Goal: Task Accomplishment & Management: Use online tool/utility

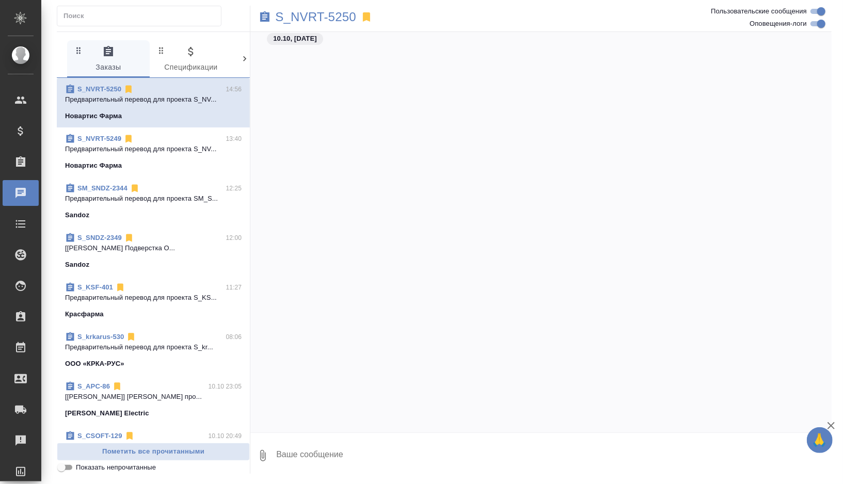
scroll to position [4953, 0]
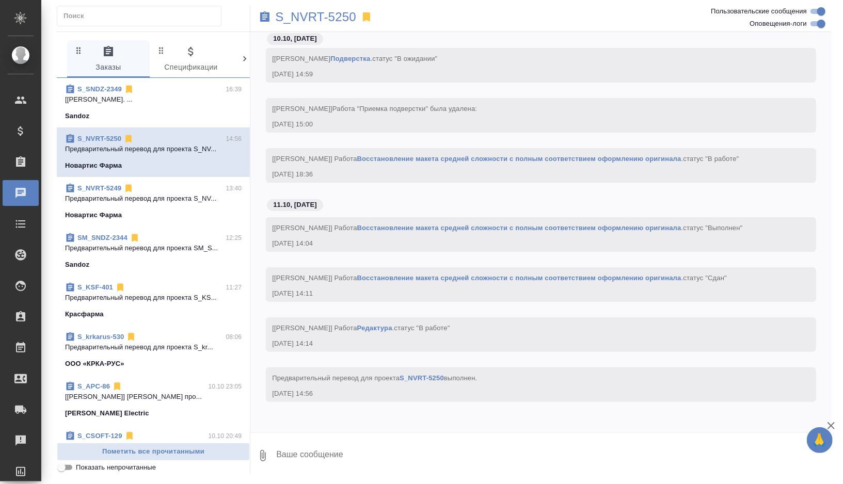
click at [172, 311] on div "Красфарма" at bounding box center [153, 314] width 177 height 10
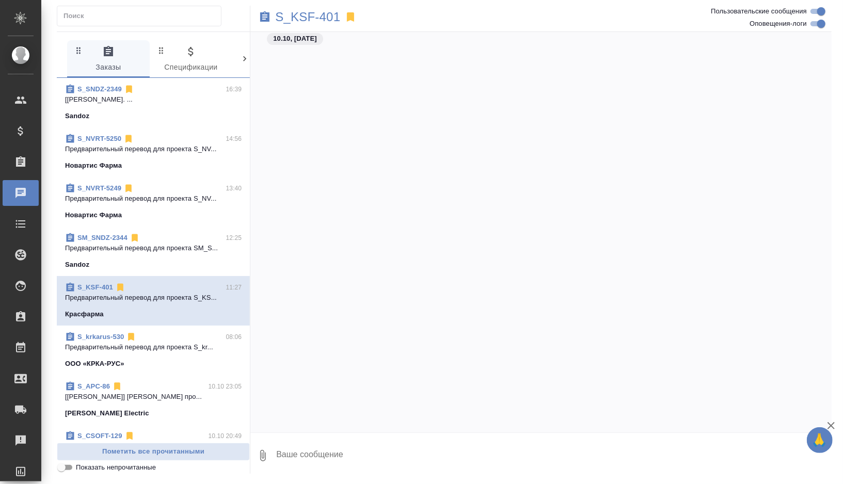
scroll to position [5169, 0]
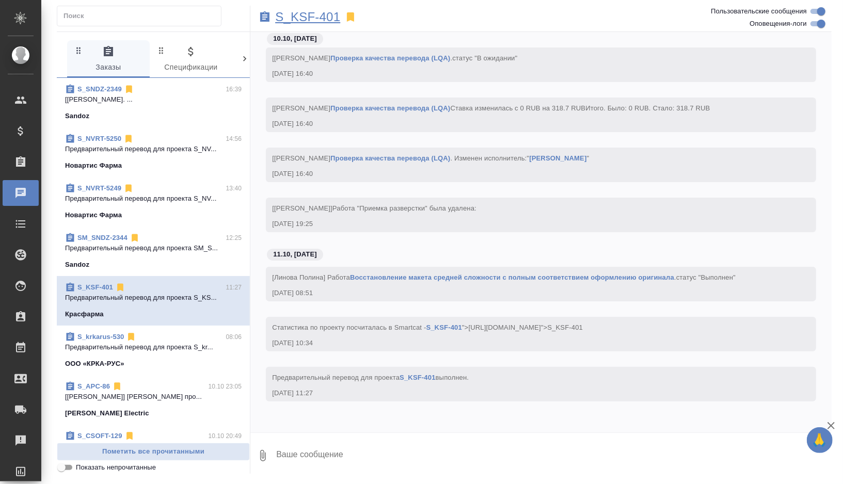
click at [330, 17] on p "S_KSF-401" at bounding box center [307, 17] width 65 height 10
click at [822, 24] on input "Оповещения-логи" at bounding box center [821, 24] width 37 height 12
checkbox input "false"
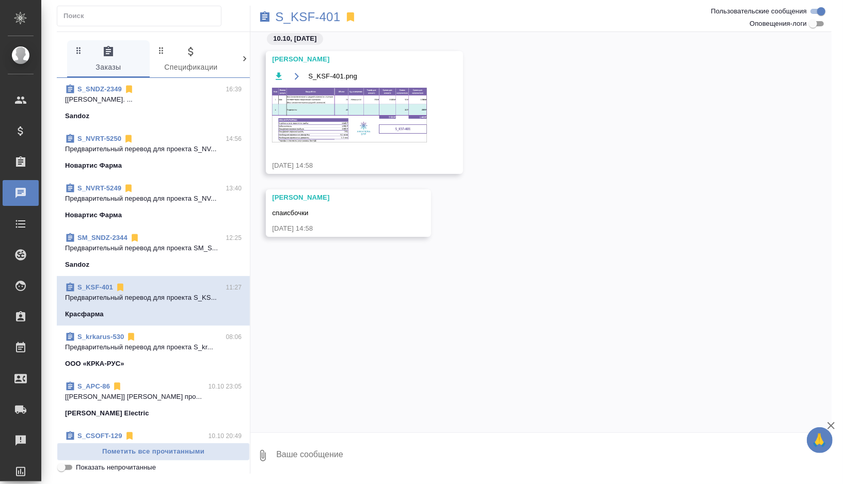
scroll to position [0, 0]
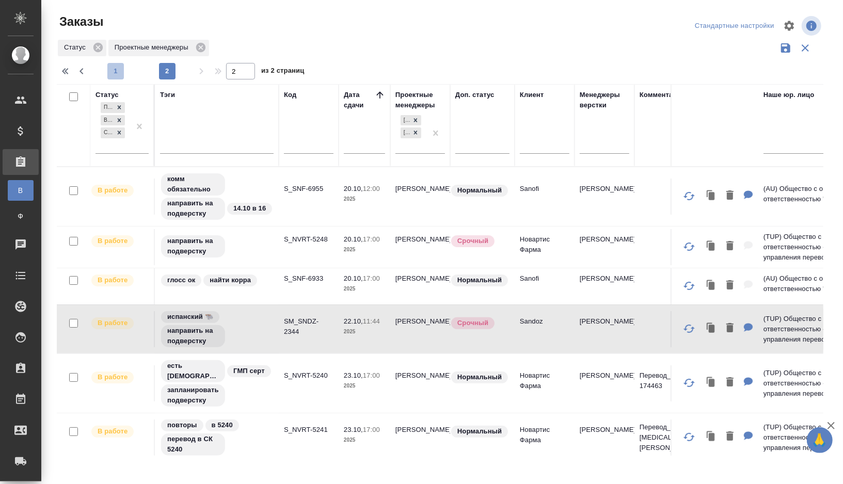
click at [117, 71] on span "1" at bounding box center [115, 71] width 17 height 10
type input "1"
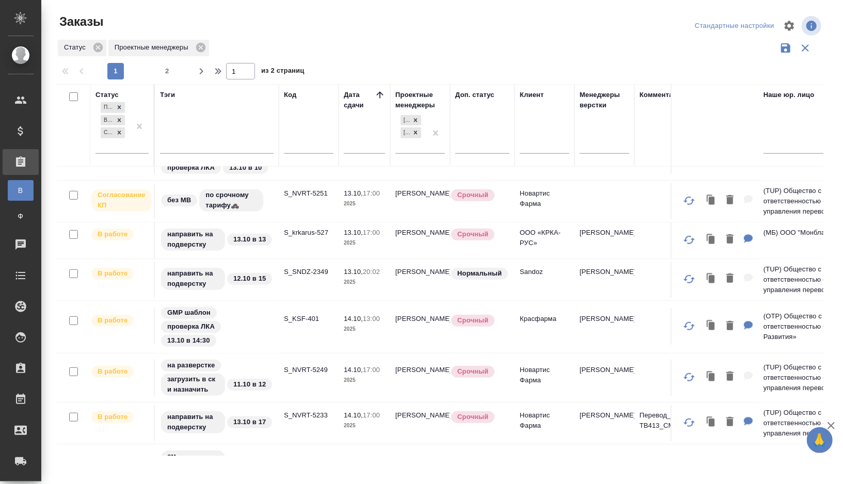
scroll to position [415, 0]
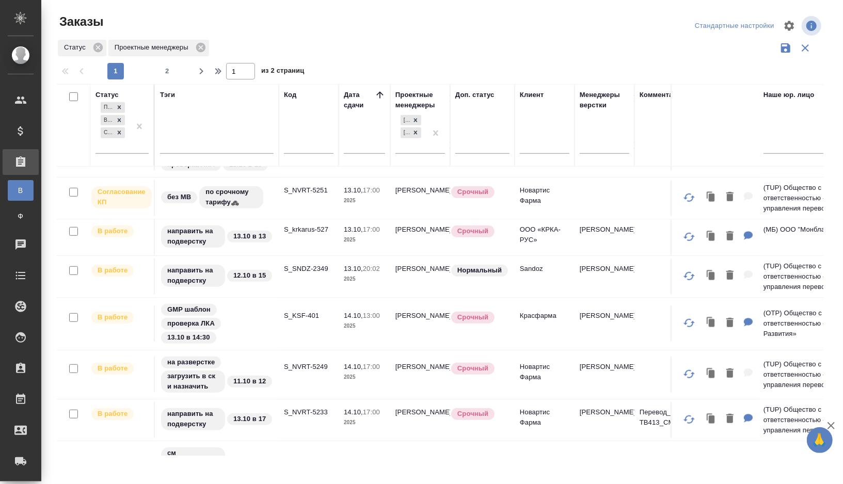
click at [293, 277] on td "S_SNDZ-2349" at bounding box center [309, 277] width 60 height 36
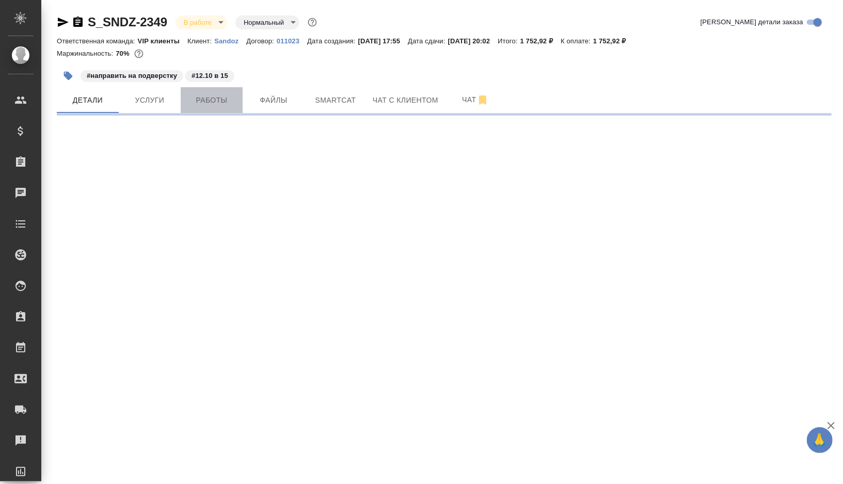
click at [219, 106] on span "Работы" at bounding box center [212, 100] width 50 height 13
select select "RU"
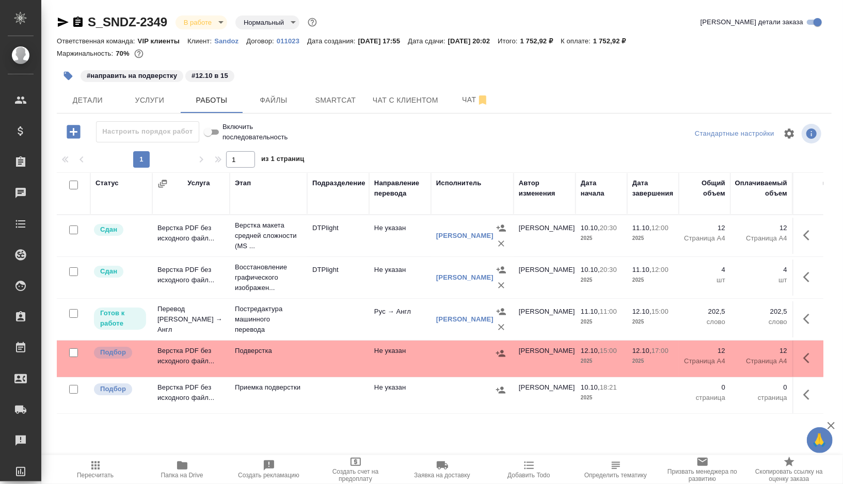
click at [325, 365] on td at bounding box center [338, 359] width 62 height 36
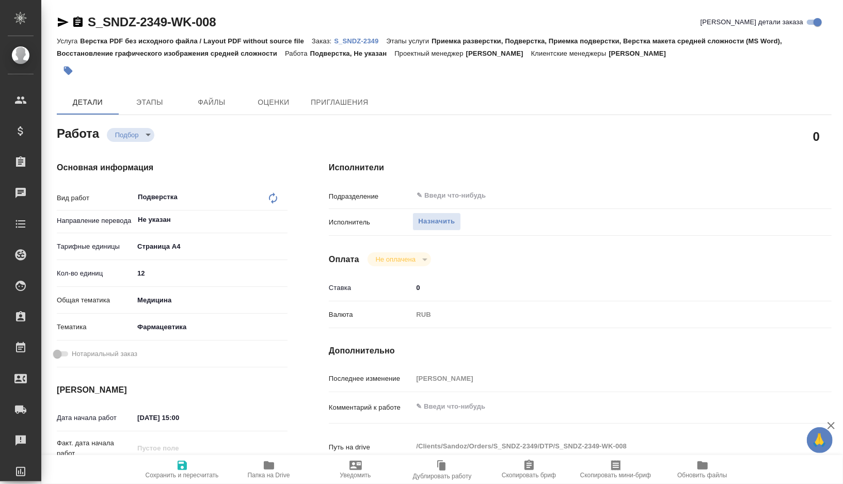
type textarea "x"
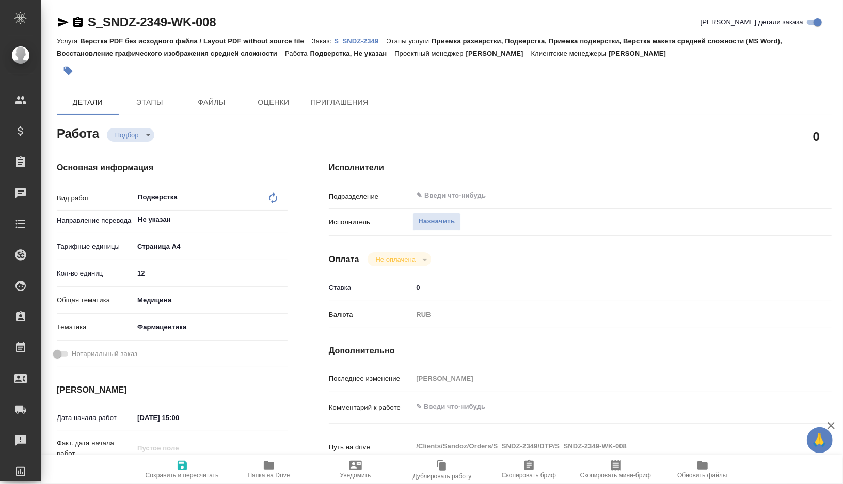
type textarea "x"
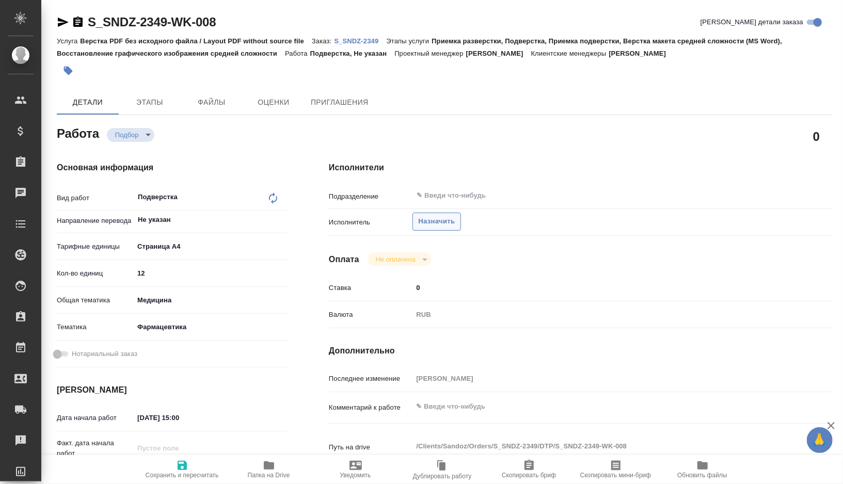
type textarea "x"
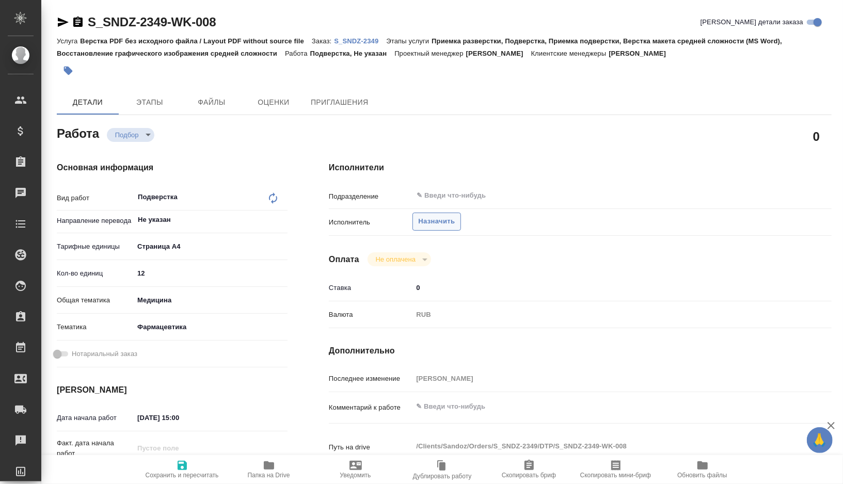
type textarea "x"
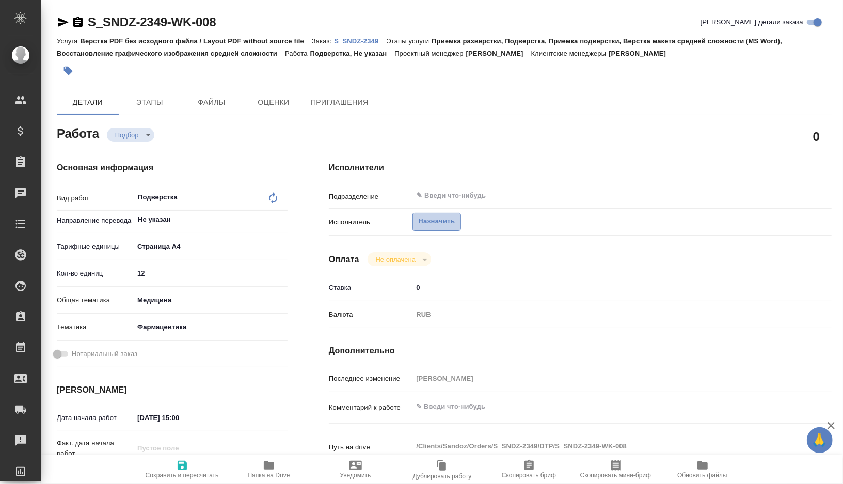
click at [436, 223] on span "Назначить" at bounding box center [436, 222] width 37 height 12
type textarea "x"
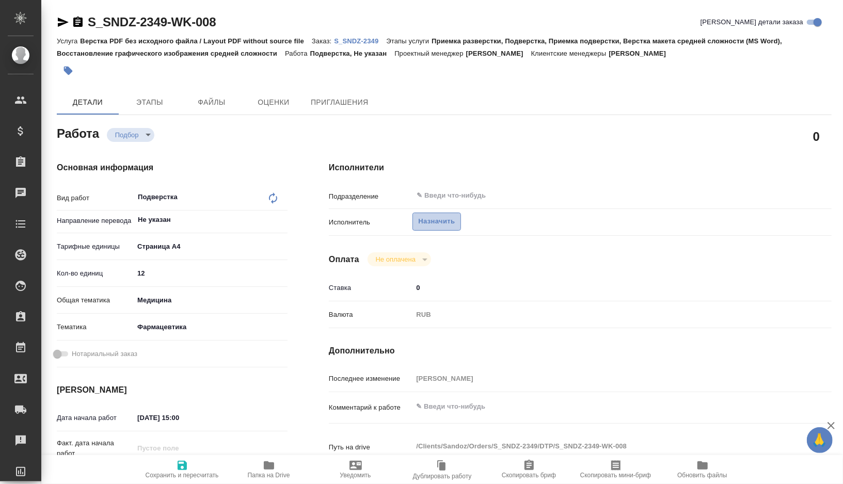
type textarea "x"
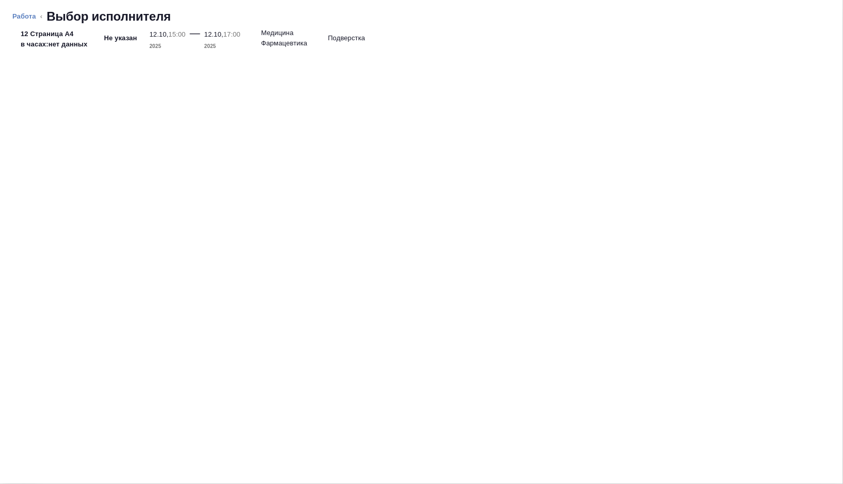
type textarea "x"
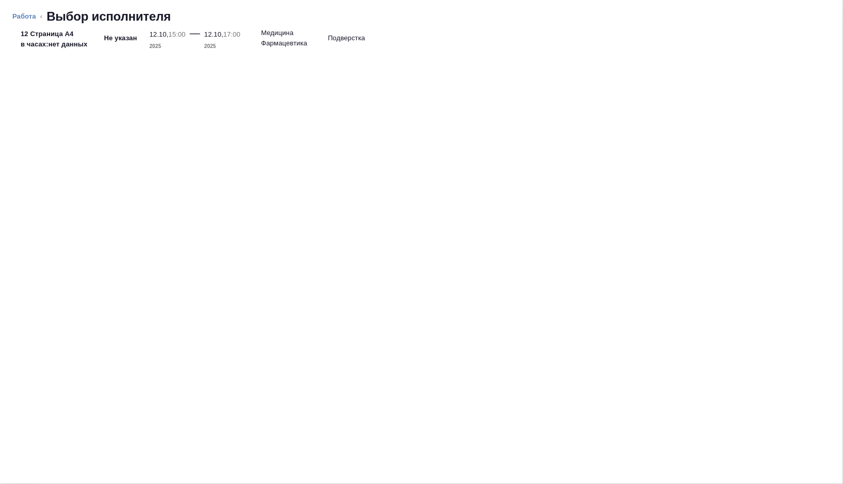
type textarea "x"
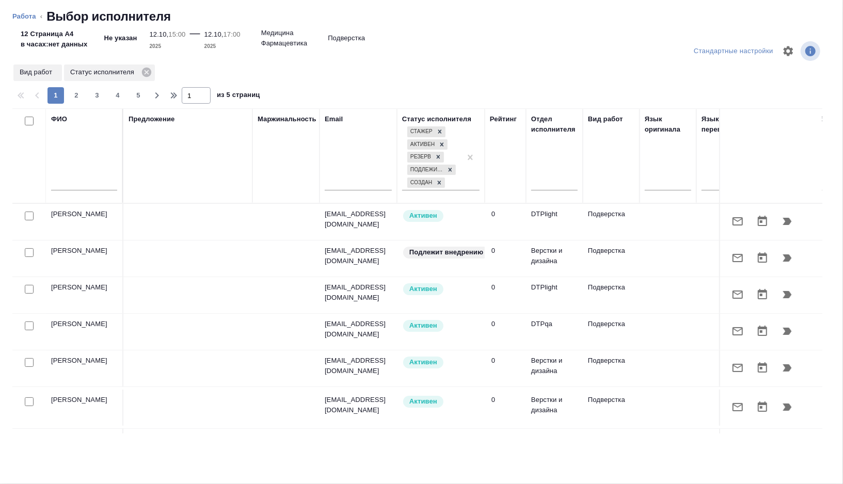
click at [92, 182] on input "text" at bounding box center [84, 184] width 66 height 13
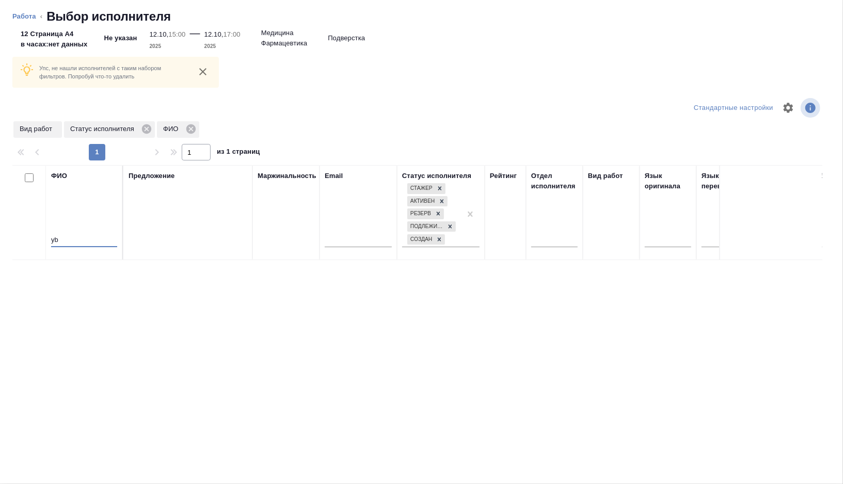
type input "y"
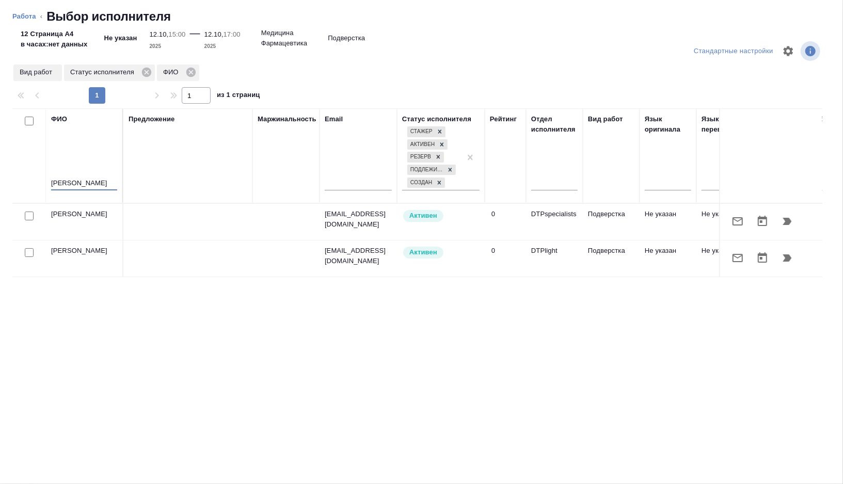
type input "нина"
click at [790, 256] on icon "button" at bounding box center [787, 258] width 9 height 7
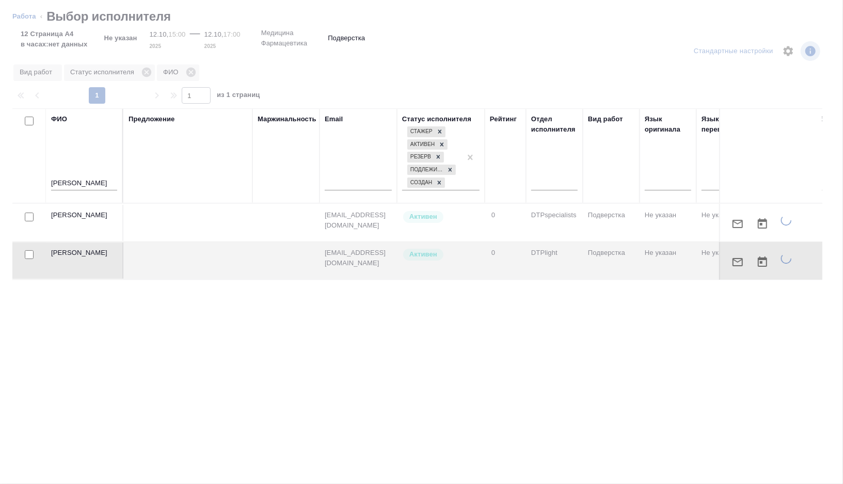
type textarea "x"
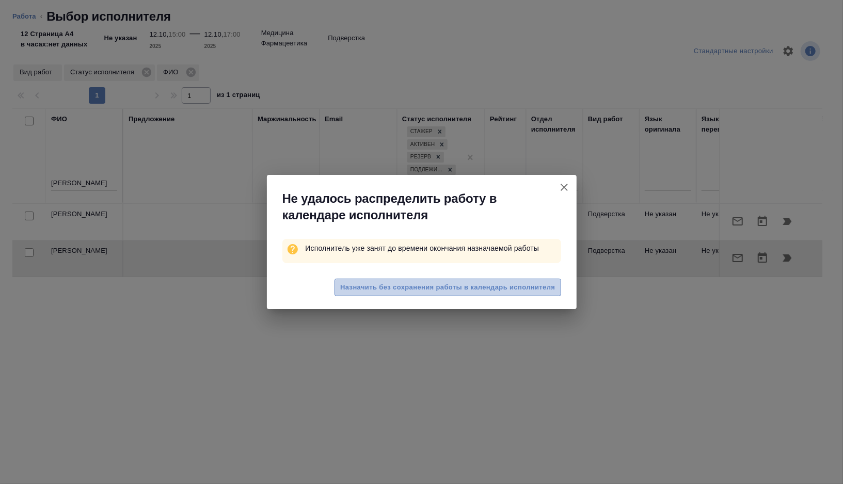
click at [419, 292] on span "Назначить без сохранения работы в календарь исполнителя" at bounding box center [447, 288] width 215 height 12
type textarea "x"
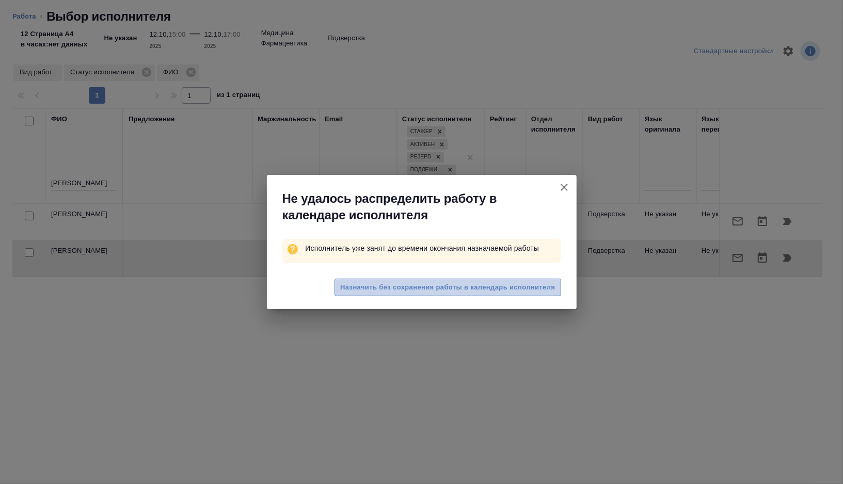
type textarea "x"
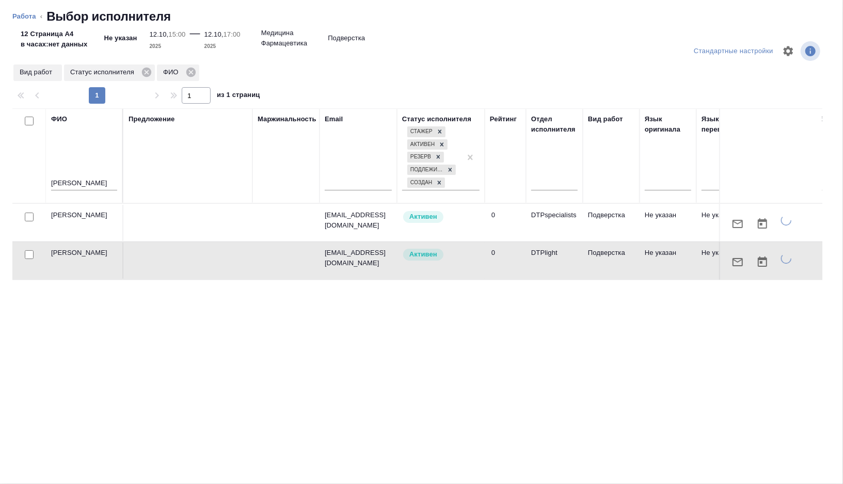
type textarea "x"
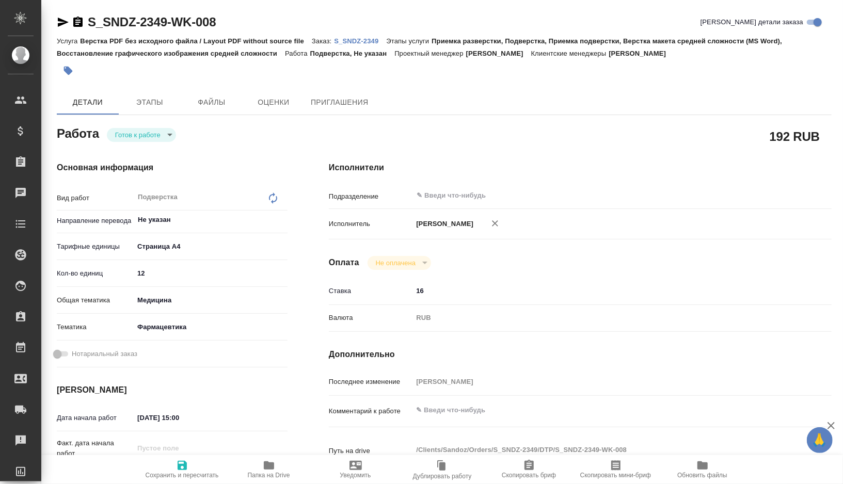
type textarea "x"
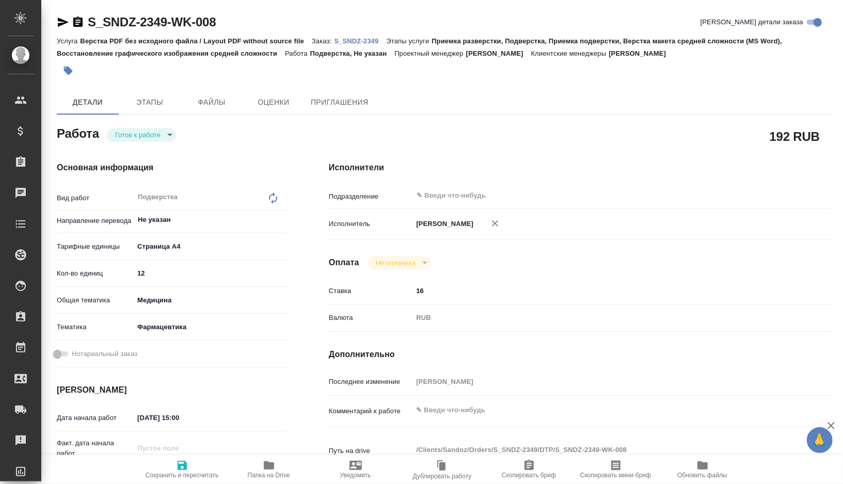
type textarea "x"
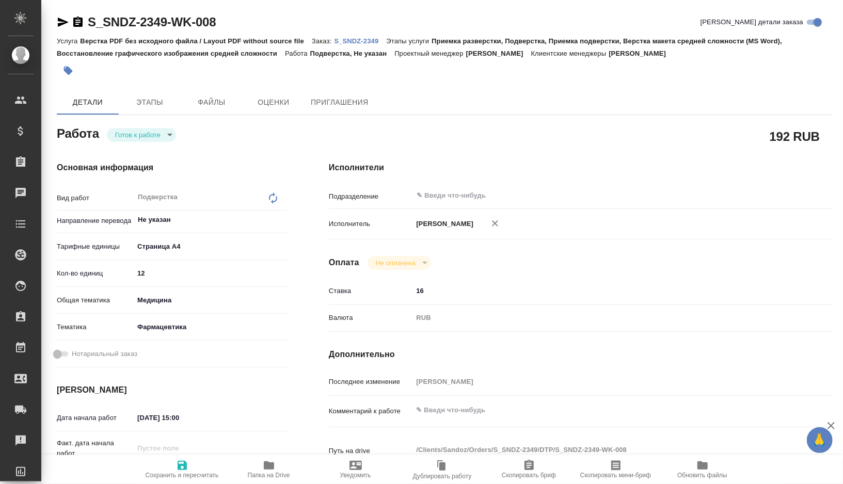
type textarea "x"
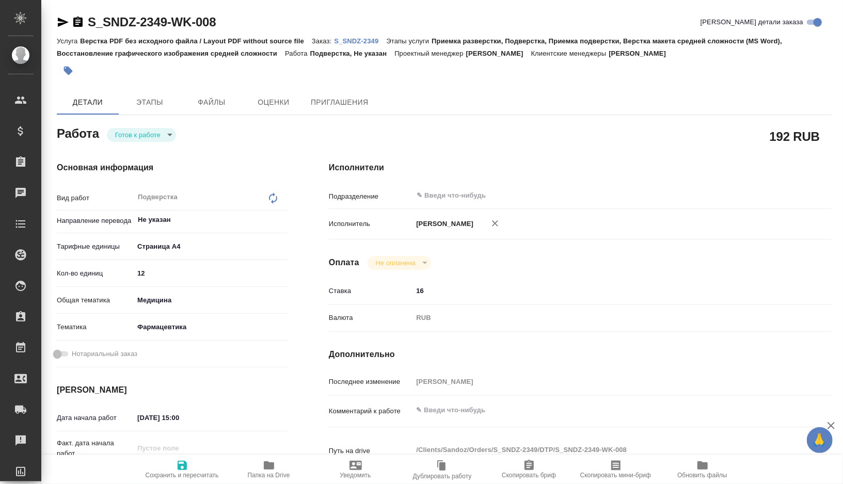
type textarea "x"
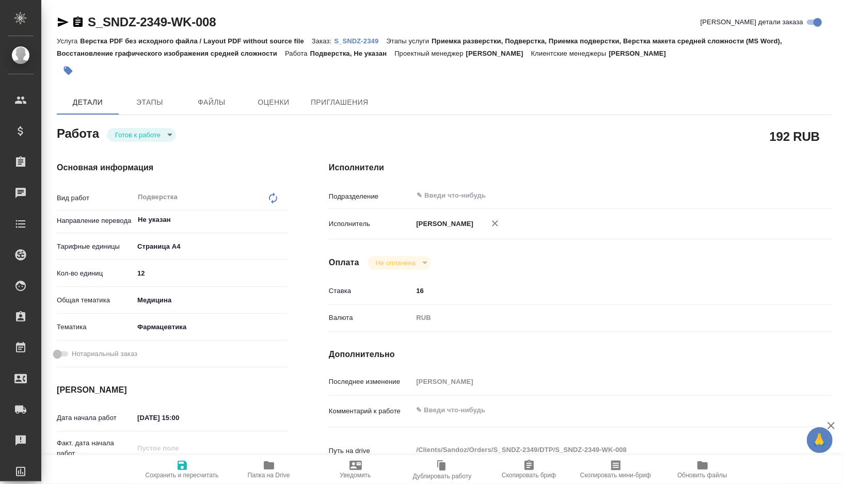
type textarea "x"
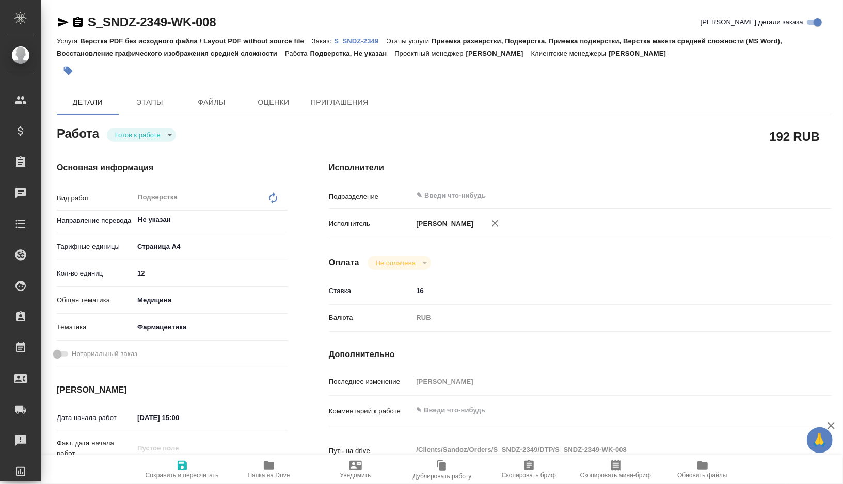
type textarea "x"
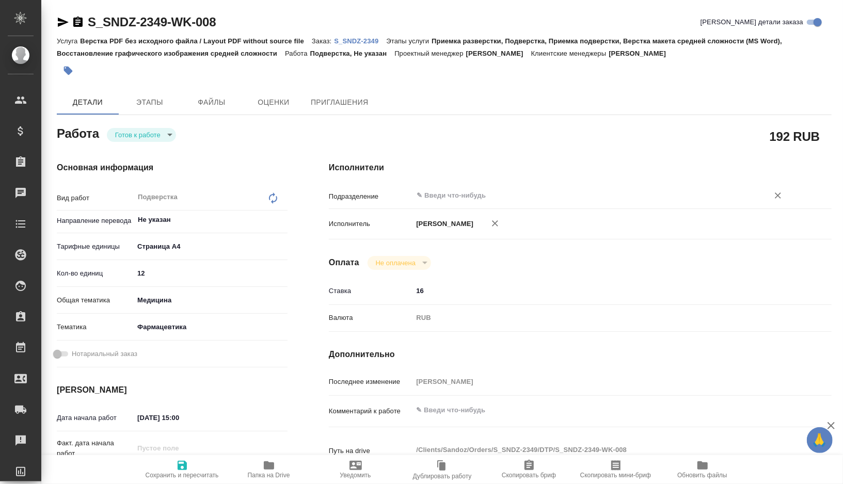
type textarea "x"
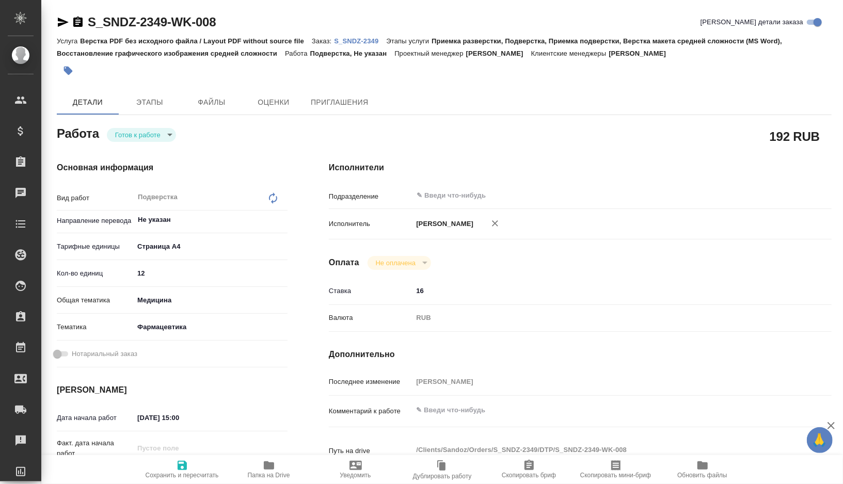
type textarea "x"
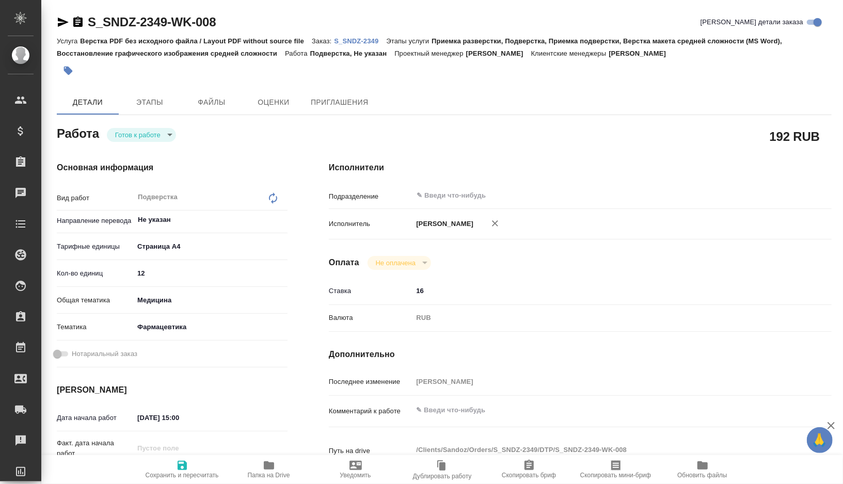
click at [172, 139] on body "🙏 .cls-1 fill:#fff; AWATERA Gorshkova Valentina Клиенты Спецификации Заказы 0 Ч…" at bounding box center [421, 242] width 843 height 484
type textarea "x"
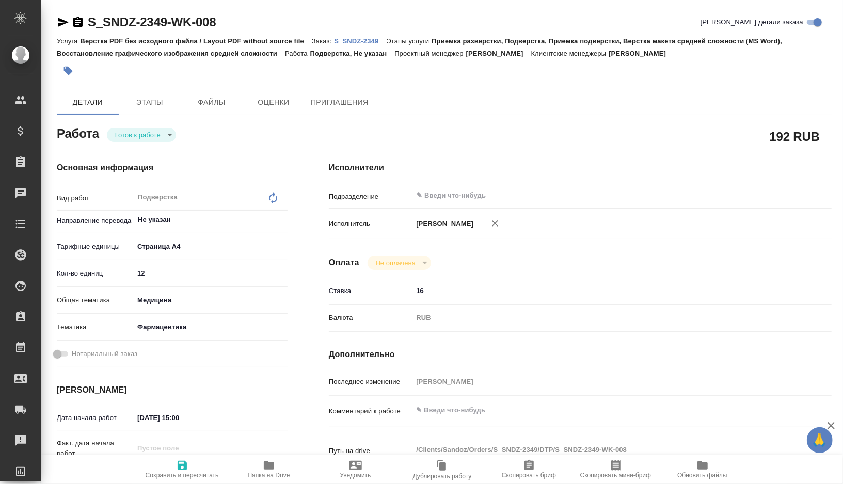
type textarea "x"
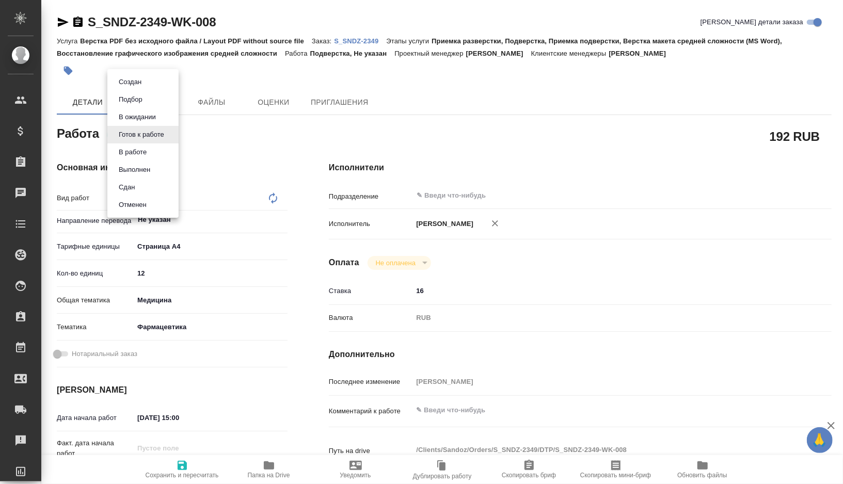
click at [153, 116] on button "В ожидании" at bounding box center [137, 117] width 43 height 11
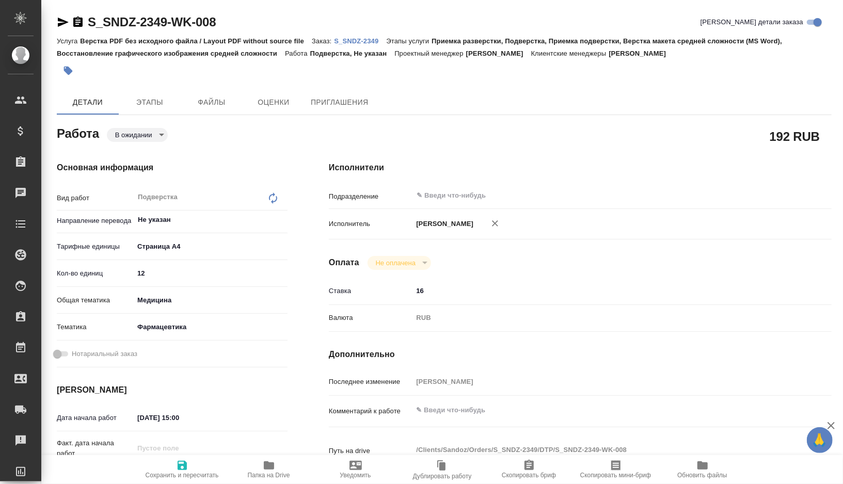
type textarea "x"
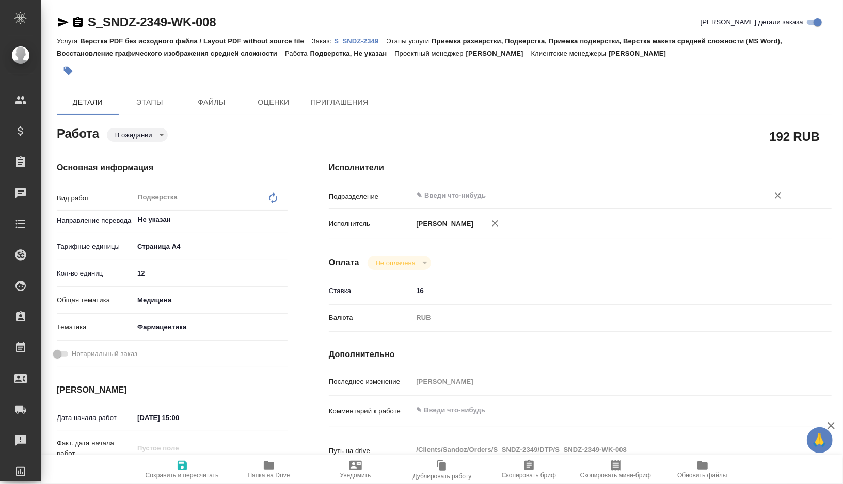
click at [451, 201] on input "text" at bounding box center [584, 196] width 337 height 12
type textarea "x"
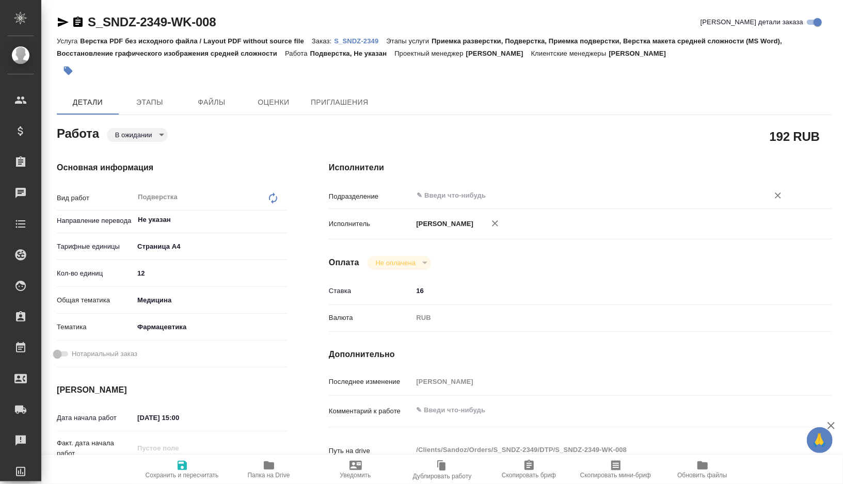
type textarea "x"
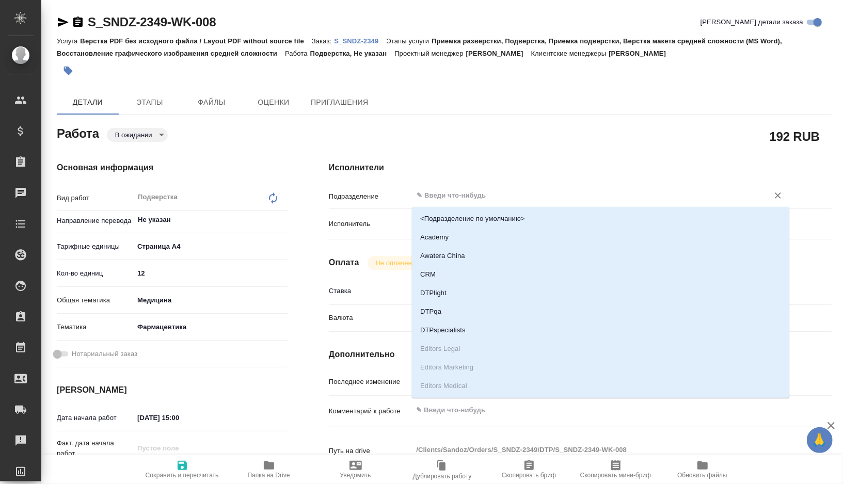
type textarea "x"
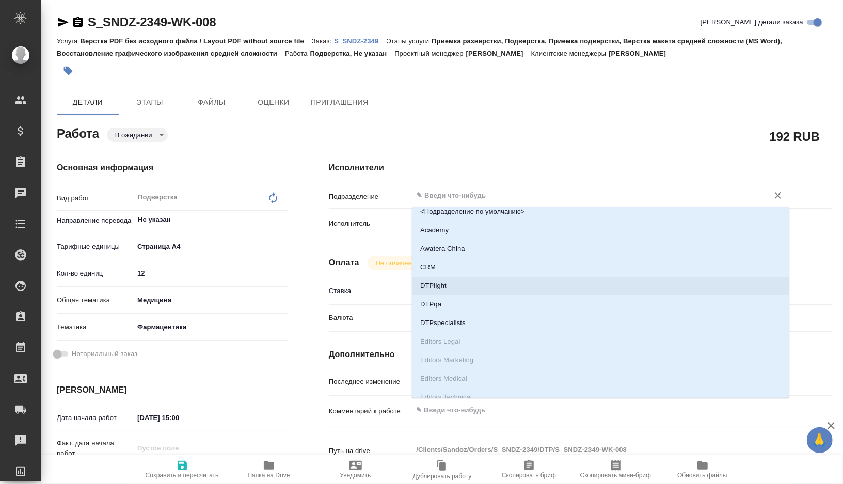
scroll to position [8, 0]
click at [453, 296] on li "DTPqa" at bounding box center [600, 303] width 377 height 19
type textarea "x"
type input "DTPqa"
type textarea "x"
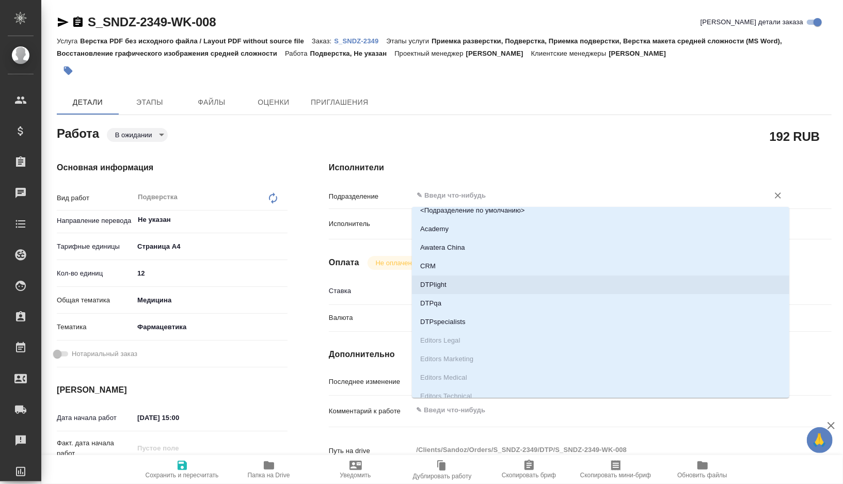
type textarea "x"
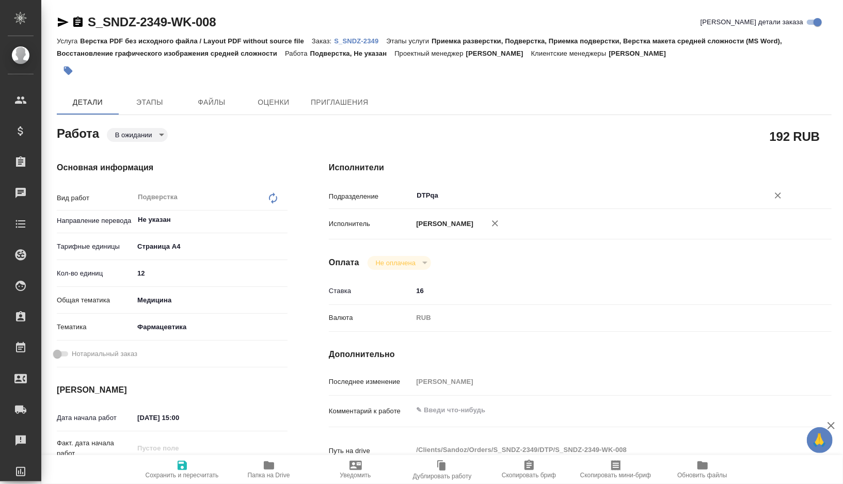
click at [451, 198] on input "DTPqa" at bounding box center [584, 196] width 337 height 12
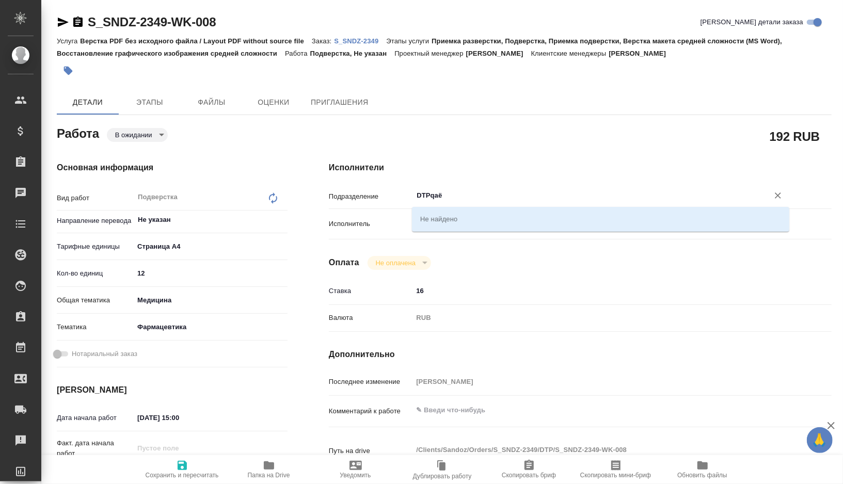
type input "DTPqa"
type textarea "x"
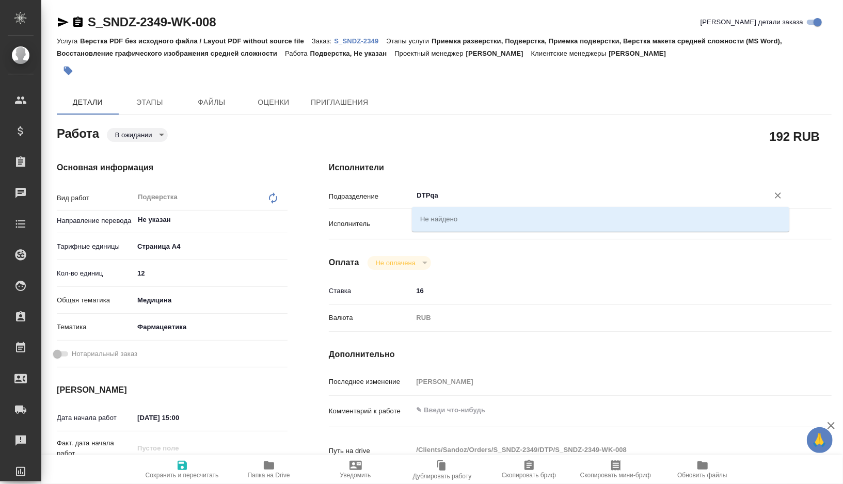
type textarea "x"
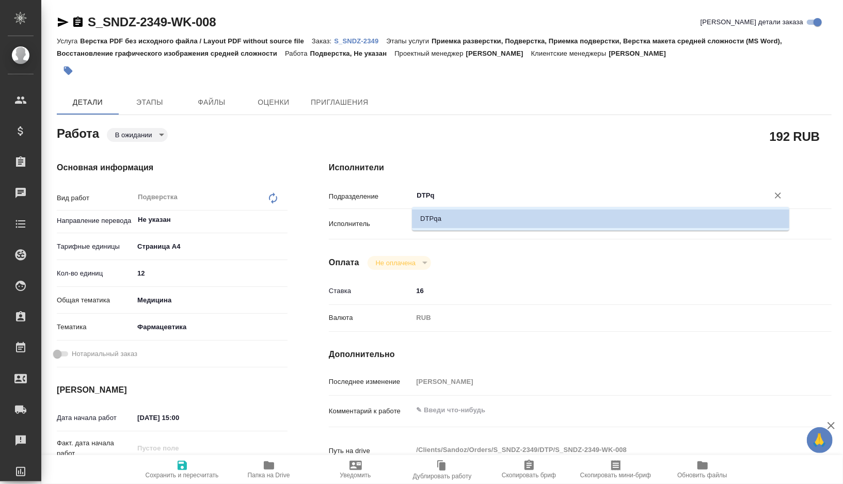
type input "DTP"
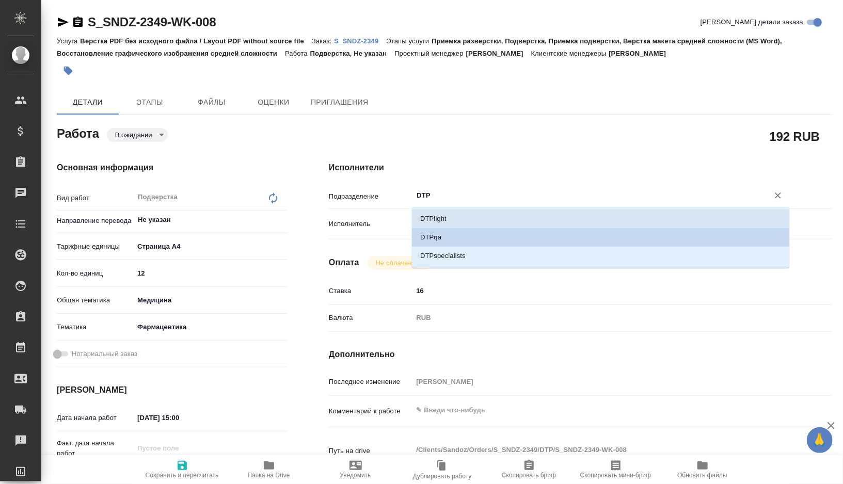
click at [435, 216] on li "DTPlight" at bounding box center [600, 219] width 377 height 19
type textarea "x"
type input "DTPlight"
type textarea "x"
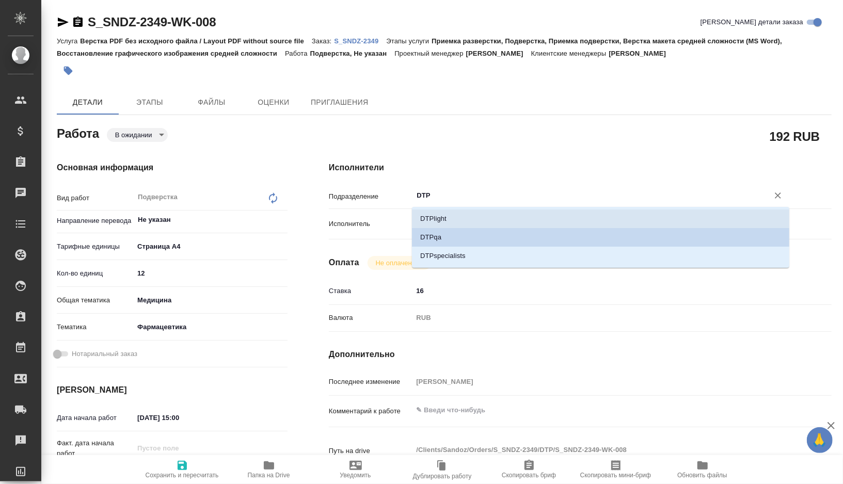
type textarea "x"
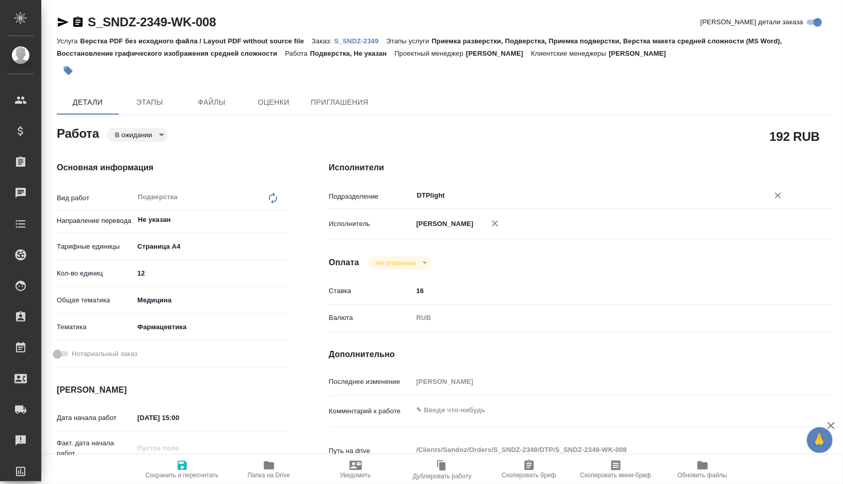
type input "DTPlight"
click at [167, 474] on span "Сохранить и пересчитать" at bounding box center [182, 475] width 73 height 7
type textarea "x"
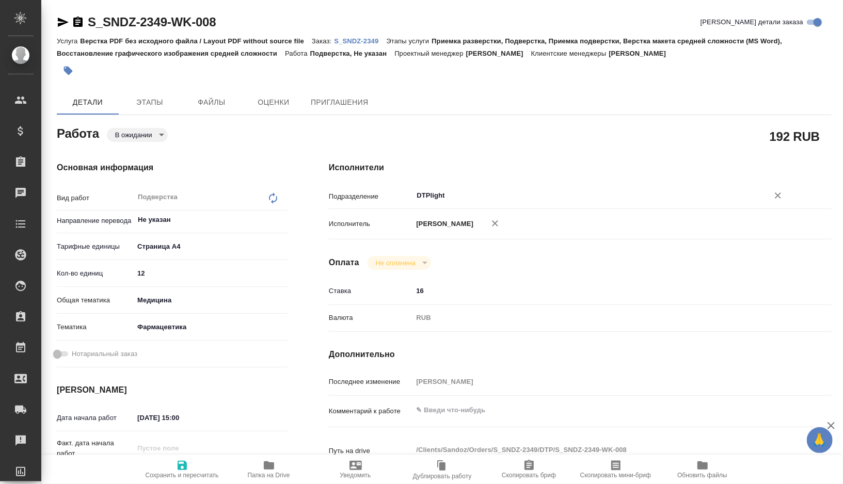
type textarea "x"
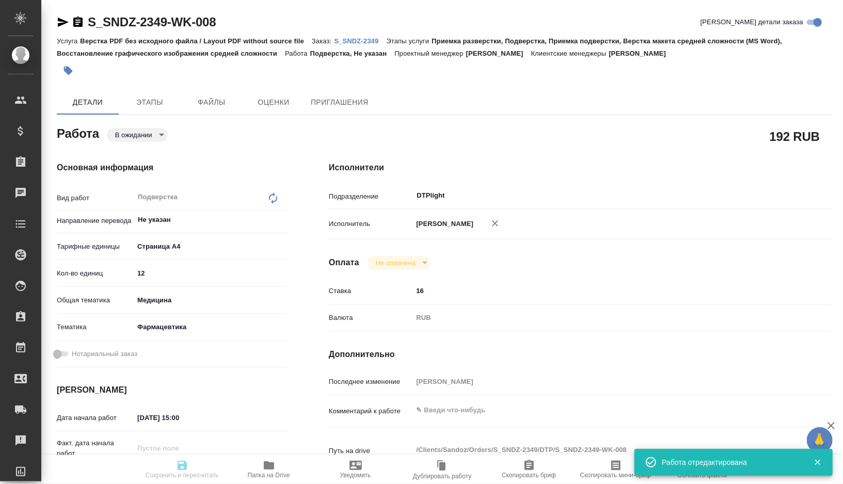
type textarea "x"
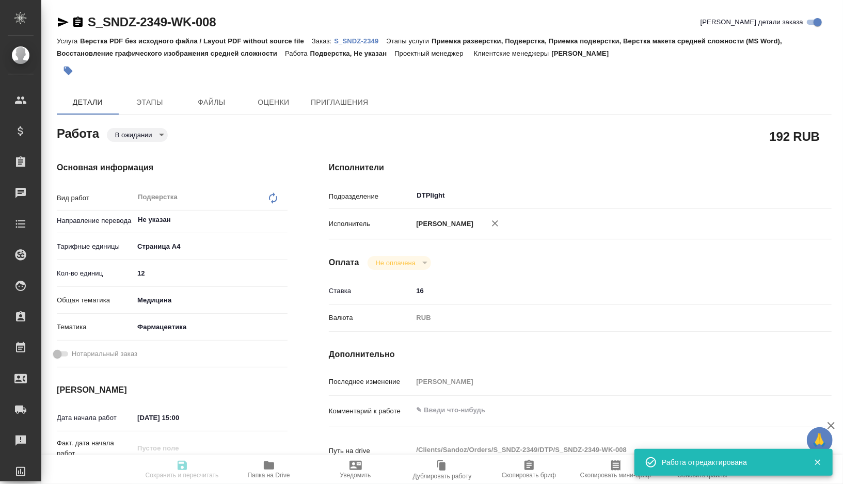
type textarea "x"
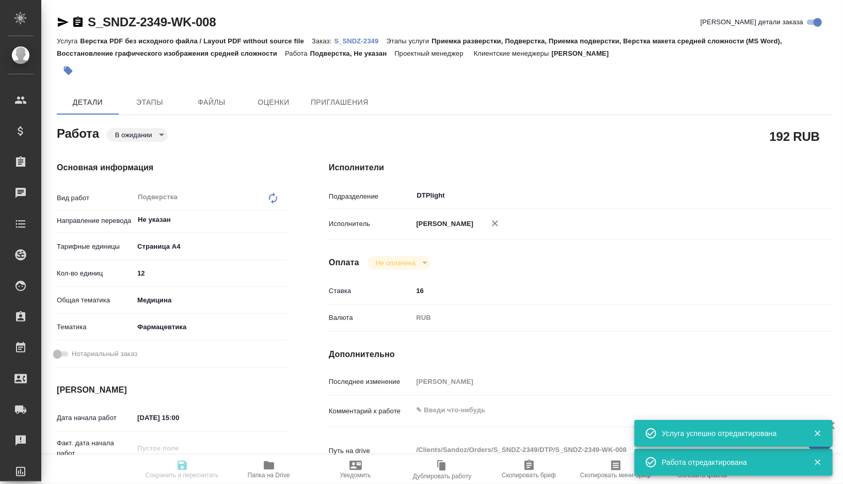
type input "pending"
type textarea "Подверстка"
type textarea "x"
type input "Не указан"
type input "5f036ec4e16dec2d6b59c8ff"
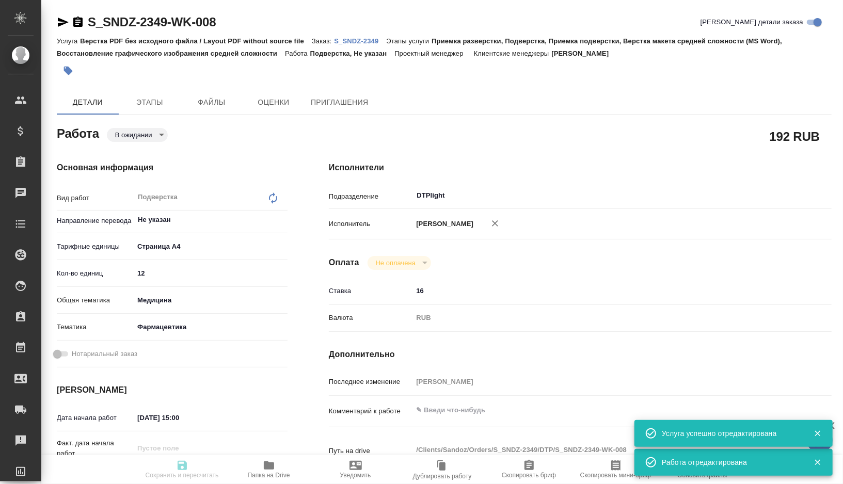
type input "12"
type input "med"
type input "6149832f2b7be24903fd7a82"
type input "12.10.2025 15:00"
type input "12.10.2025 17:00"
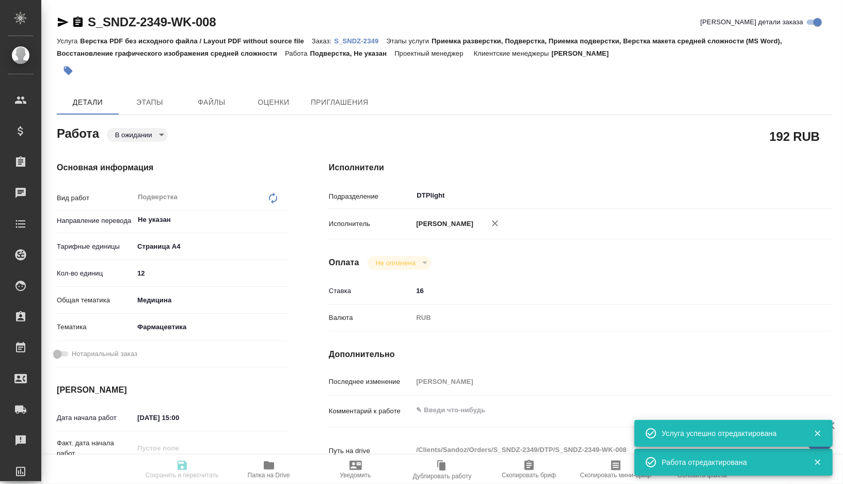
type input "13.10.2025 20:00"
type input "DTPlight"
type input "notPayed"
type input "16"
type input "RUB"
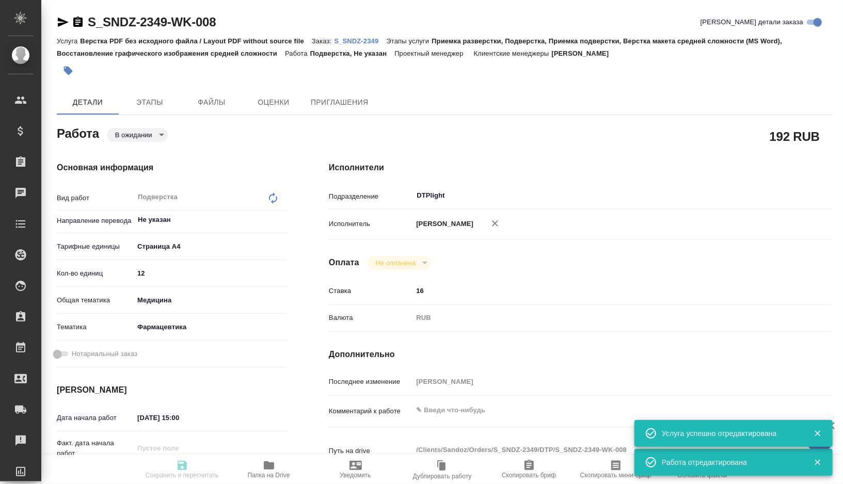
type input "[PERSON_NAME]"
type textarea "x"
type textarea "/Clients/Sandoz/Orders/S_SNDZ-2349/DTP/S_SNDZ-2349-WK-008"
type textarea "x"
type input "S_SNDZ-2349"
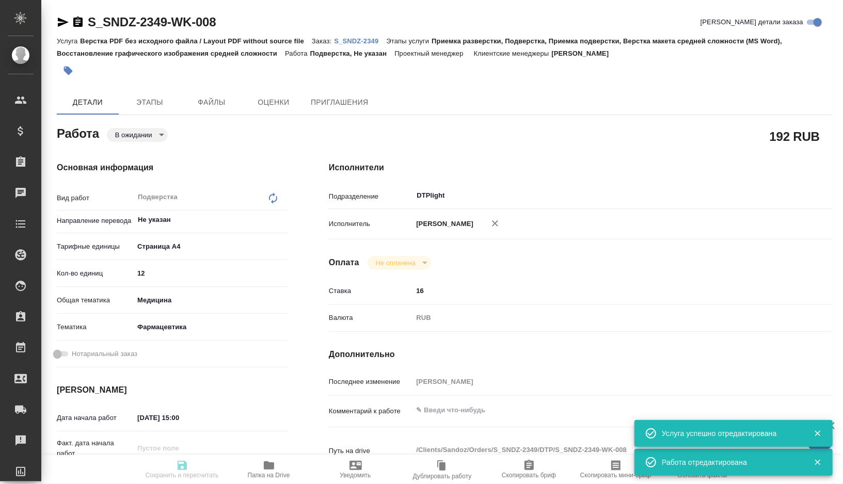
type input "Верстка PDF без исходного файла / Layout PDF without source file"
type input "Приемка разверстки, Подверстка, Приемка подверстки, Верстка макета средней слож…"
type input "[PERSON_NAME]"
type input "/Clients/Sandoz/Orders/S_SNDZ-2349"
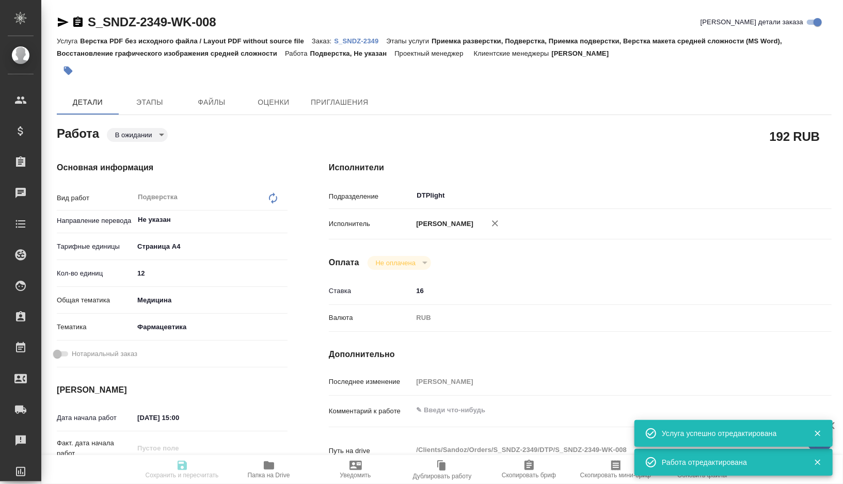
type textarea "x"
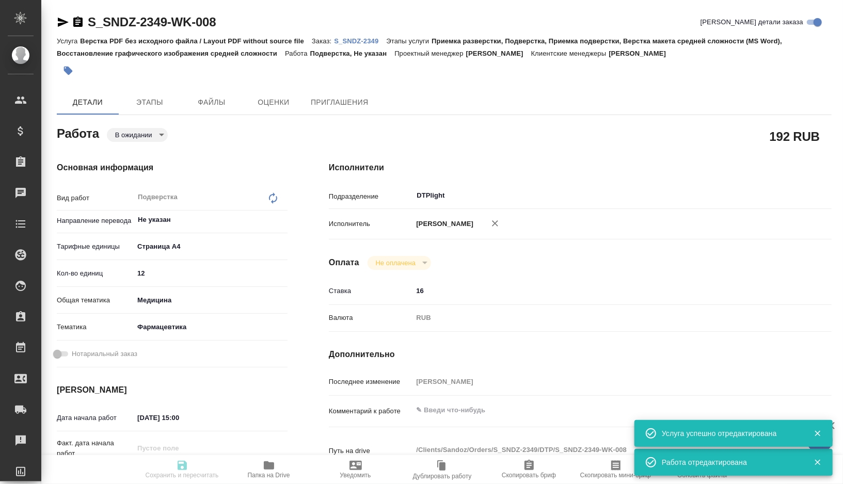
type textarea "x"
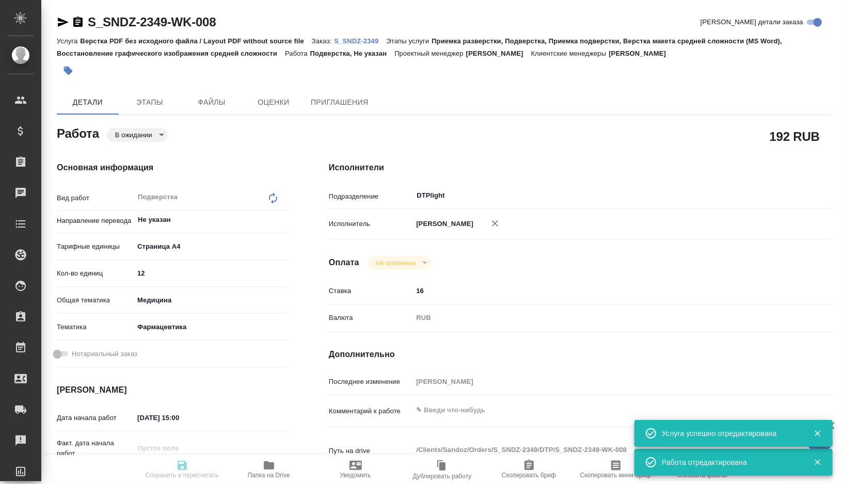
type textarea "x"
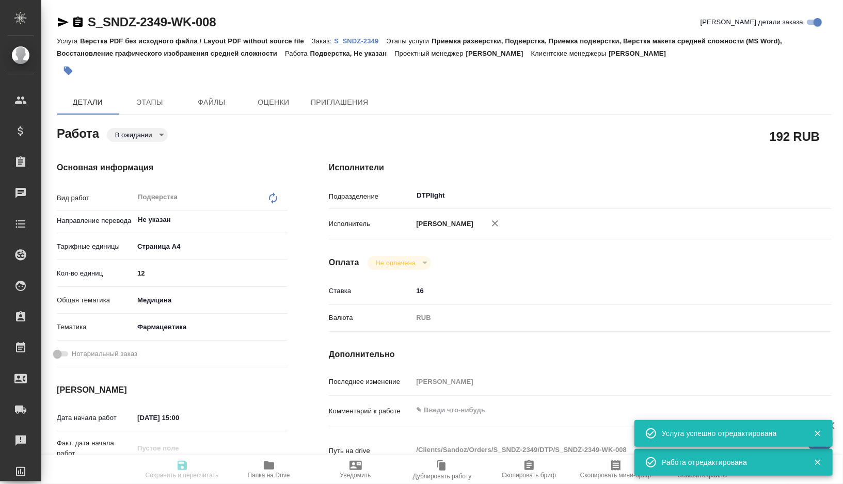
type textarea "x"
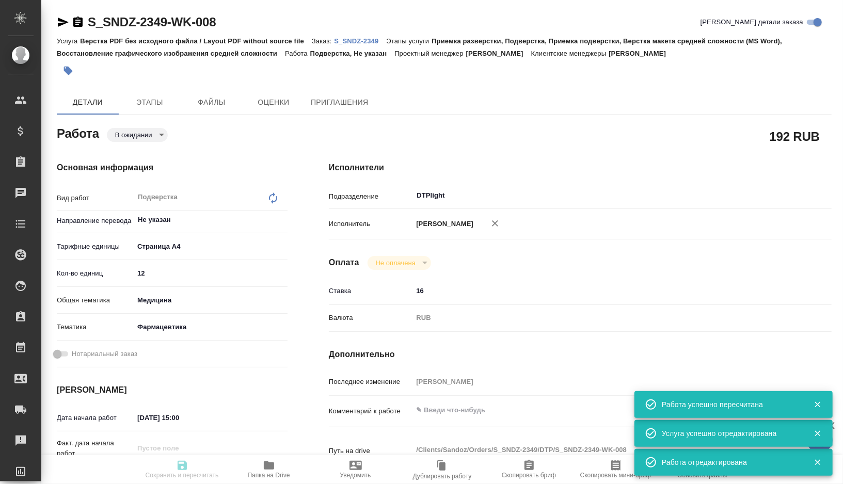
type textarea "x"
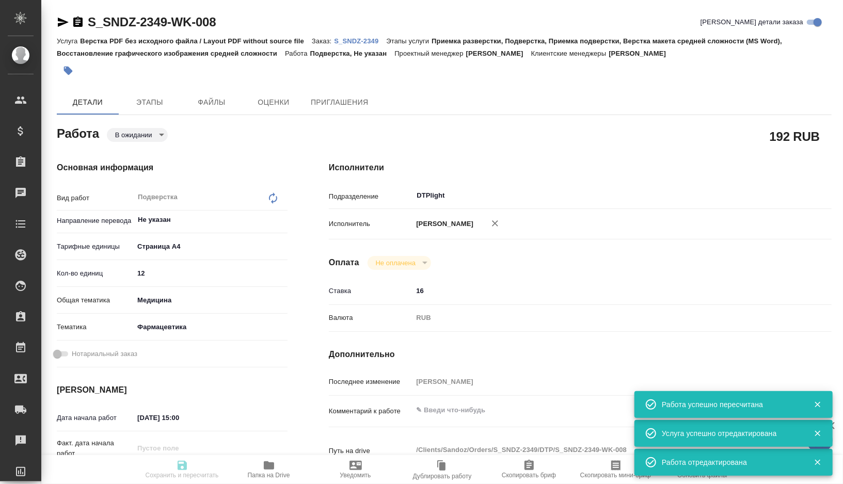
type textarea "x"
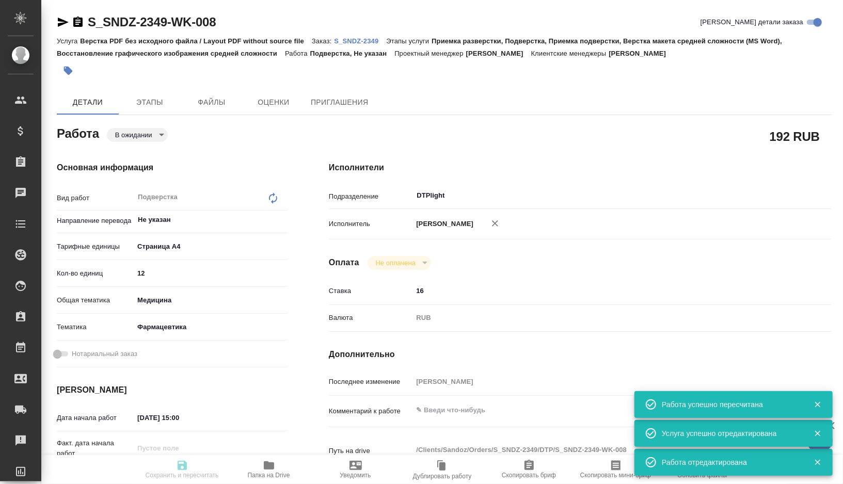
type input "pending"
type textarea "Подверстка"
type textarea "x"
type input "Не указан"
type input "5f036ec4e16dec2d6b59c8ff"
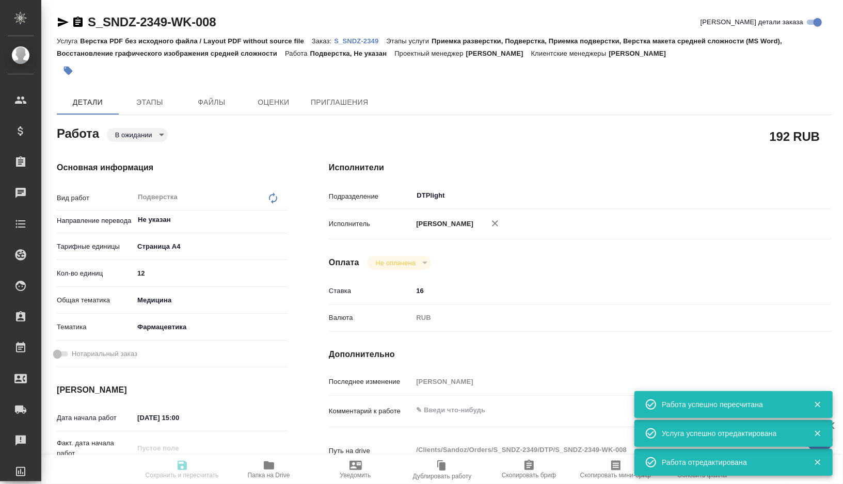
type input "12"
type input "med"
type input "6149832f2b7be24903fd7a82"
type input "12.10.2025 15:00"
type input "12.10.2025 17:00"
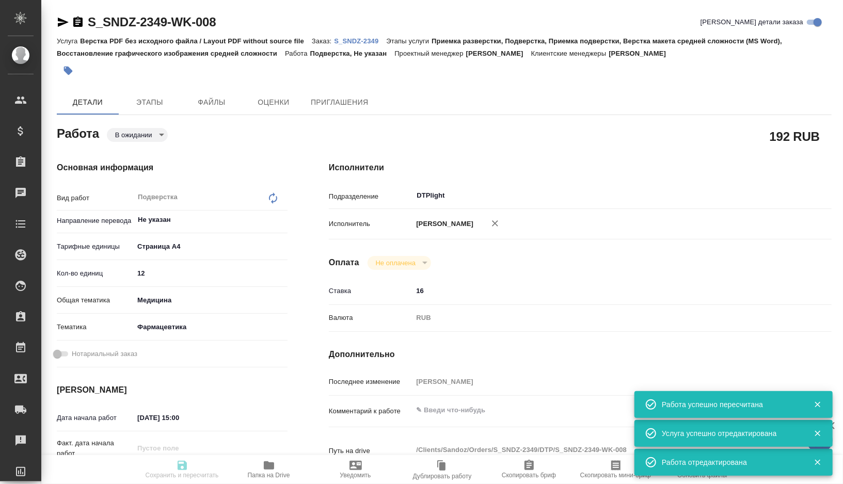
type input "13.10.2025 20:00"
type input "DTPlight"
type input "notPayed"
type input "16"
type input "RUB"
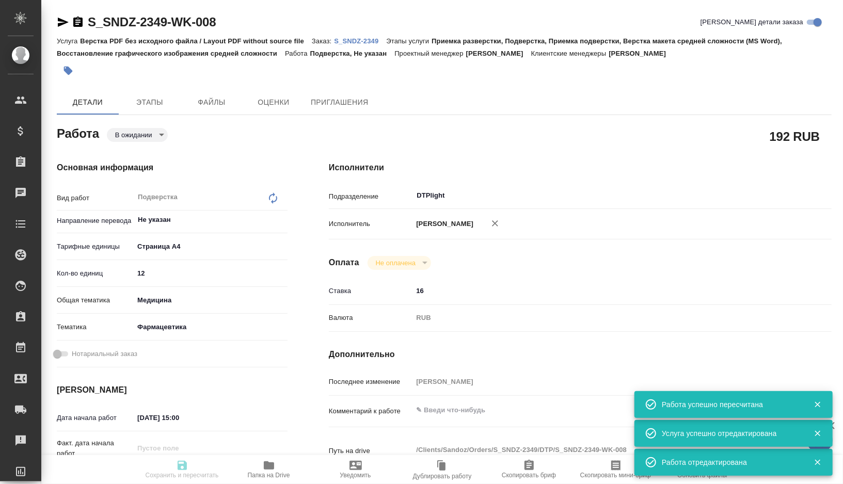
type input "[PERSON_NAME]"
type textarea "x"
type textarea "/Clients/Sandoz/Orders/S_SNDZ-2349/DTP/S_SNDZ-2349-WK-008"
type textarea "x"
type input "S_SNDZ-2349"
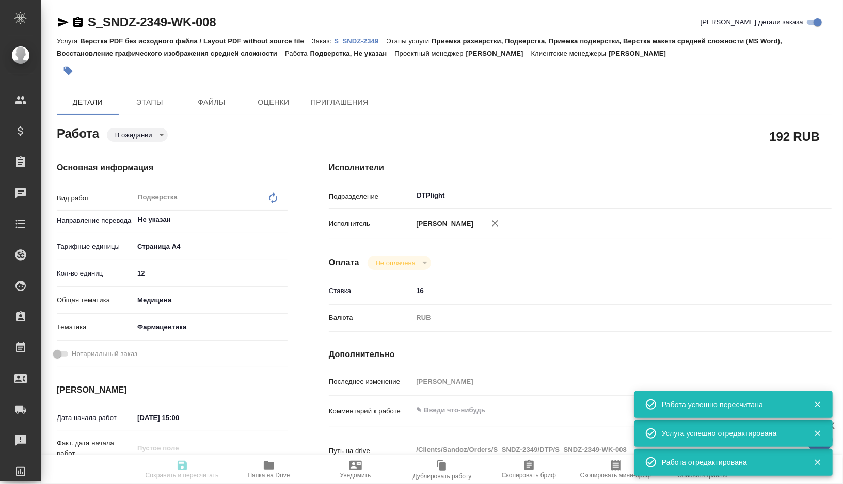
type input "Верстка PDF без исходного файла / Layout PDF without source file"
type input "Приемка разверстки, Подверстка, Приемка подверстки, Верстка макета средней слож…"
type input "[PERSON_NAME]"
type input "/Clients/Sandoz/Orders/S_SNDZ-2349"
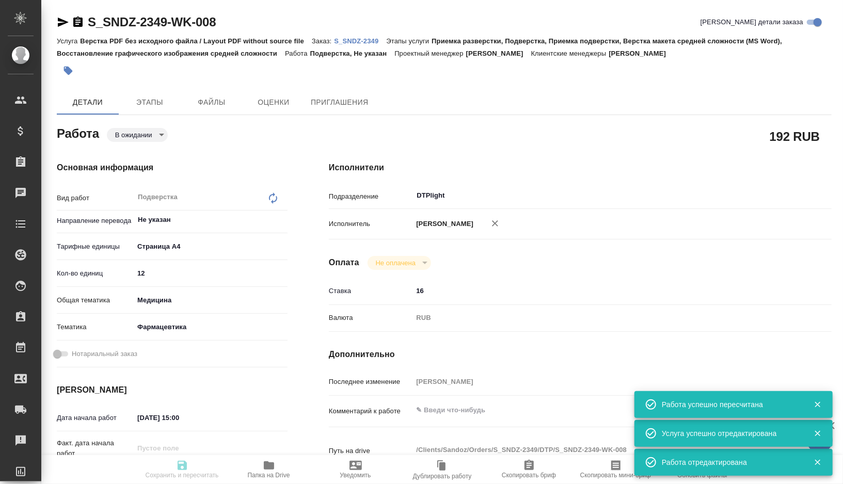
type textarea "x"
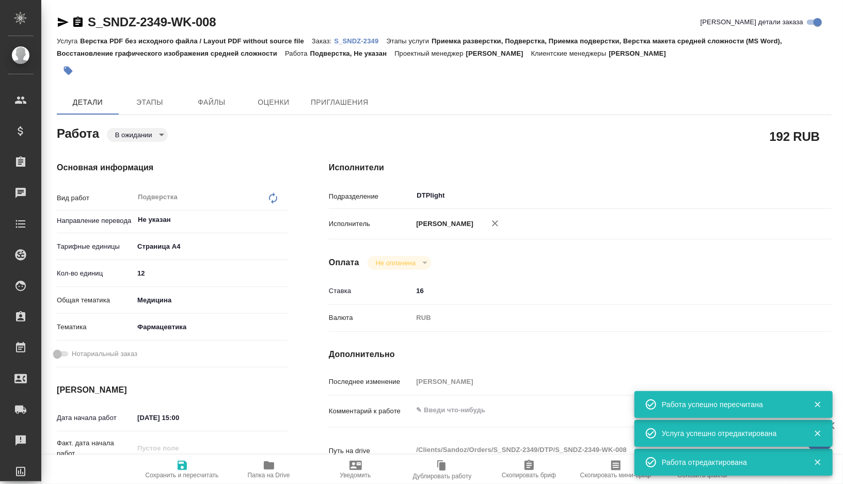
type textarea "x"
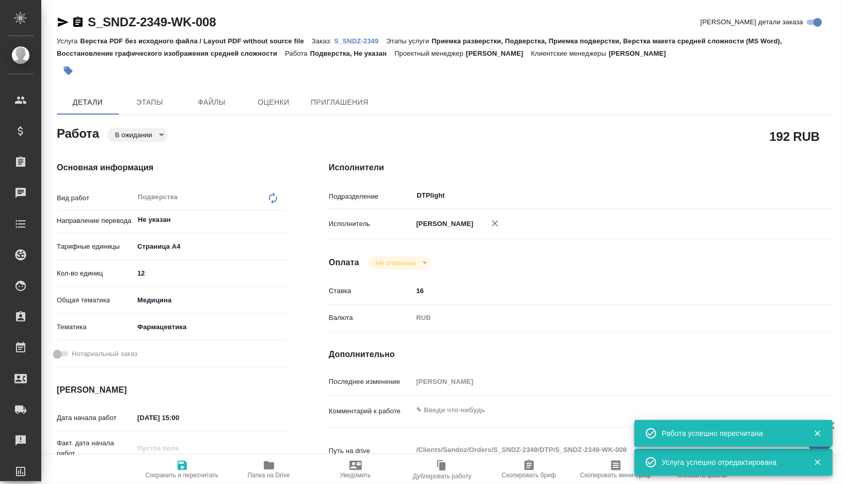
type textarea "x"
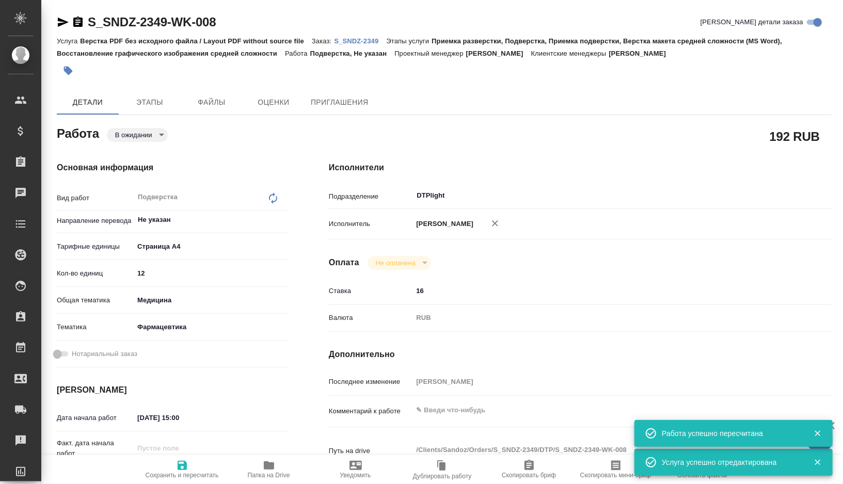
type textarea "x"
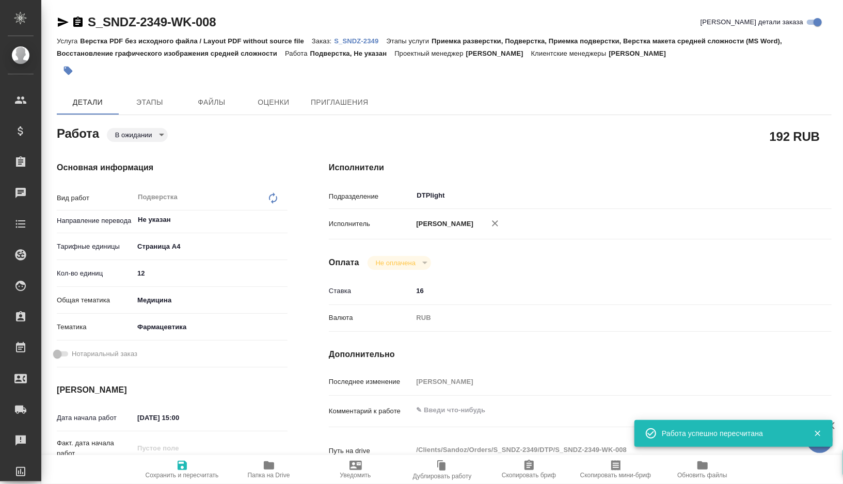
type textarea "x"
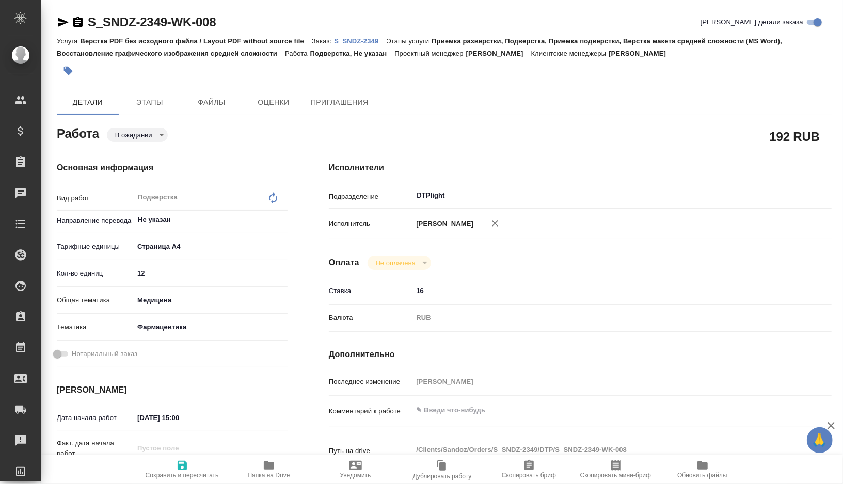
type textarea "x"
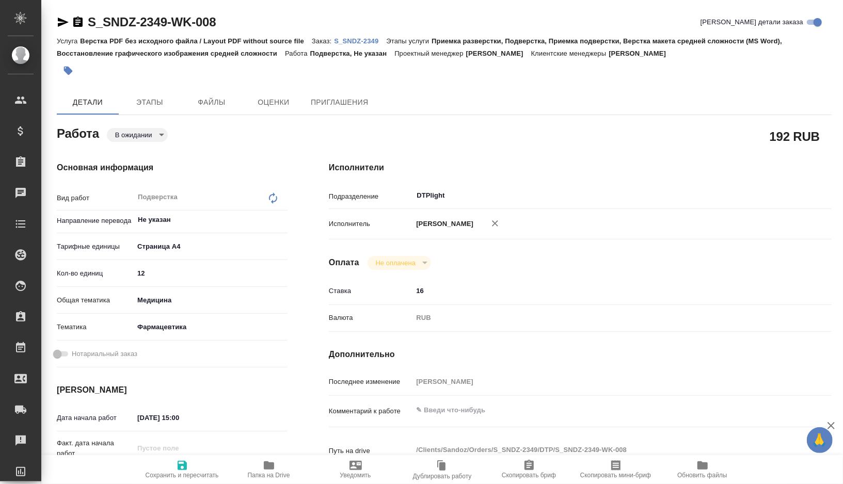
type textarea "x"
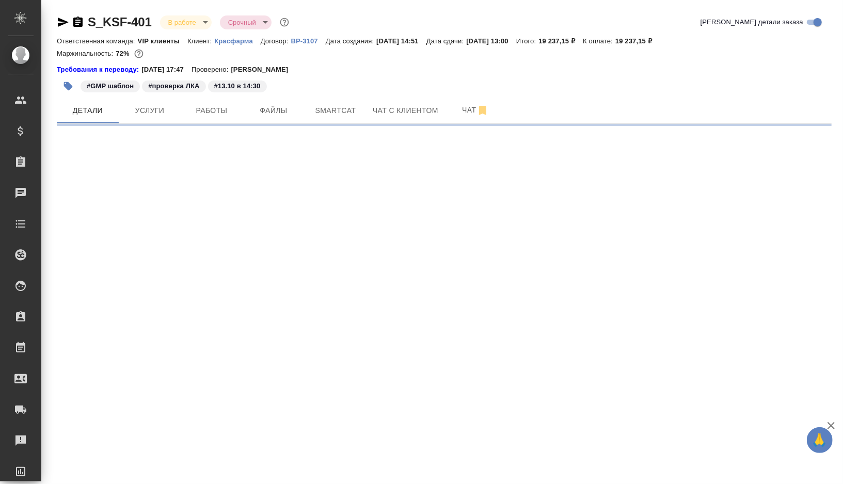
select select "RU"
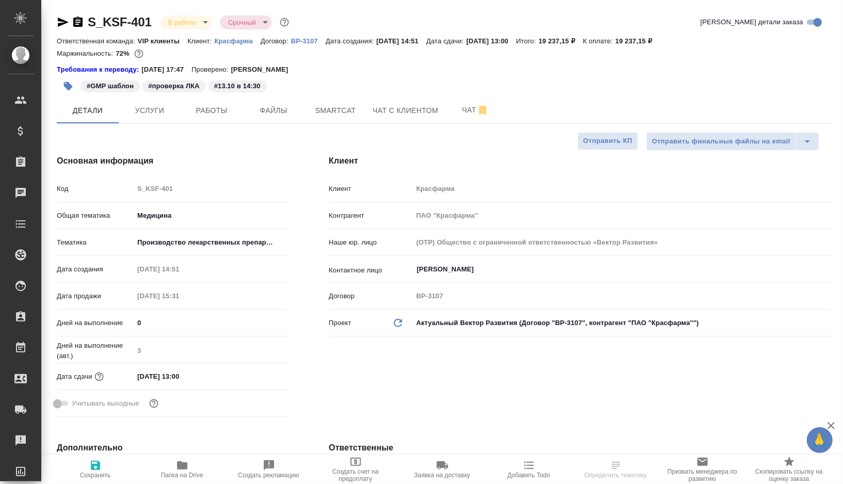
type textarea "x"
click at [211, 118] on button "Работы" at bounding box center [212, 111] width 62 height 26
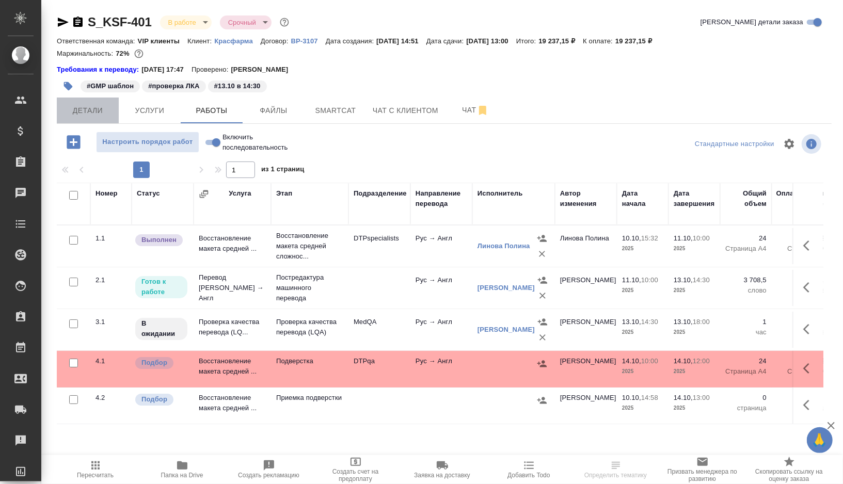
click at [88, 113] on span "Детали" at bounding box center [88, 110] width 50 height 13
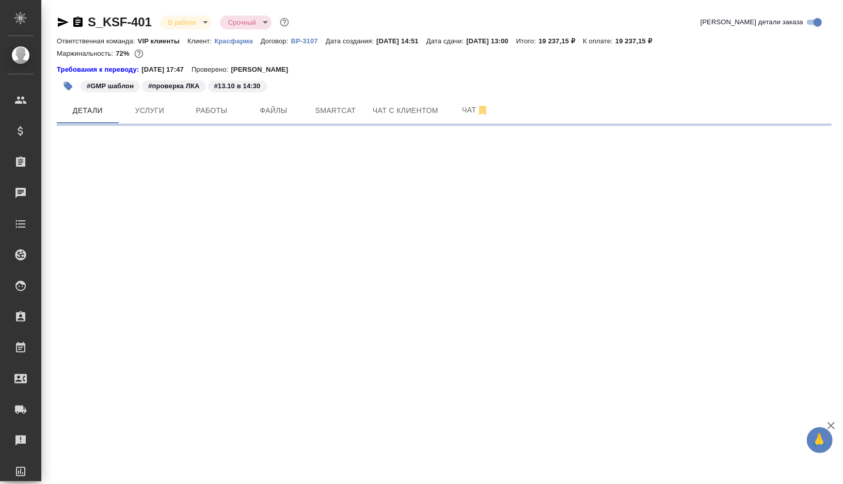
select select "RU"
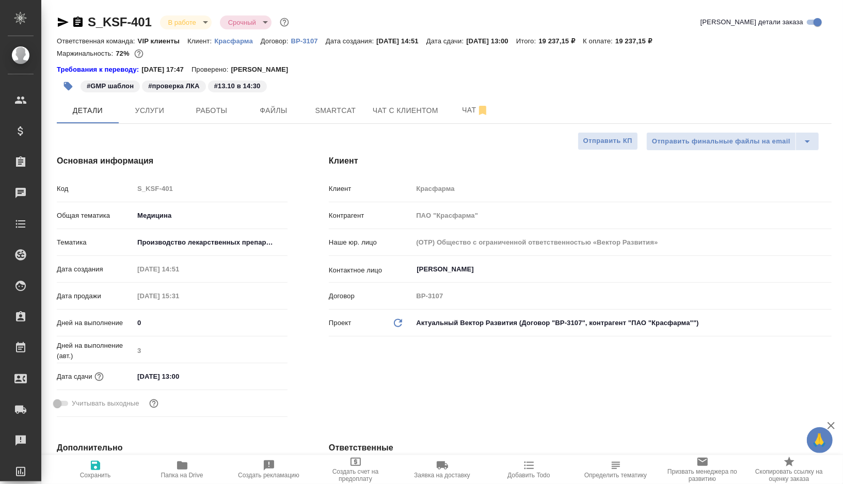
type textarea "x"
click at [62, 26] on icon "button" at bounding box center [63, 22] width 12 height 12
type textarea "x"
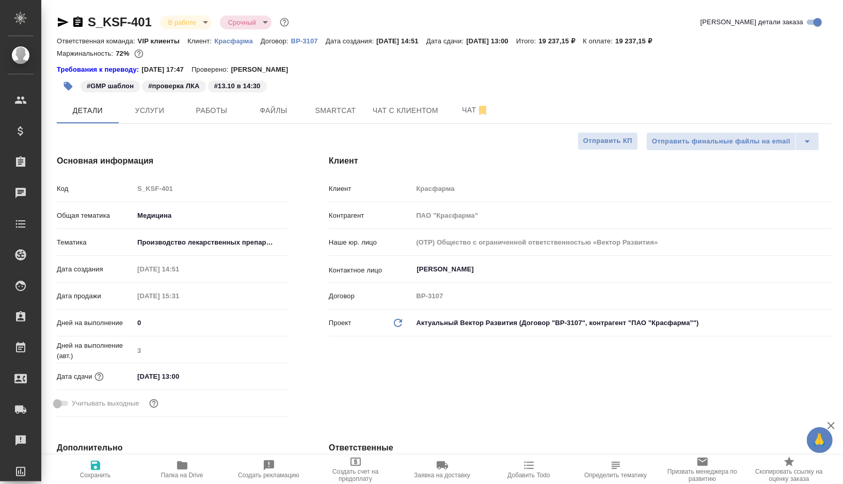
type textarea "x"
